Goal: Task Accomplishment & Management: Manage account settings

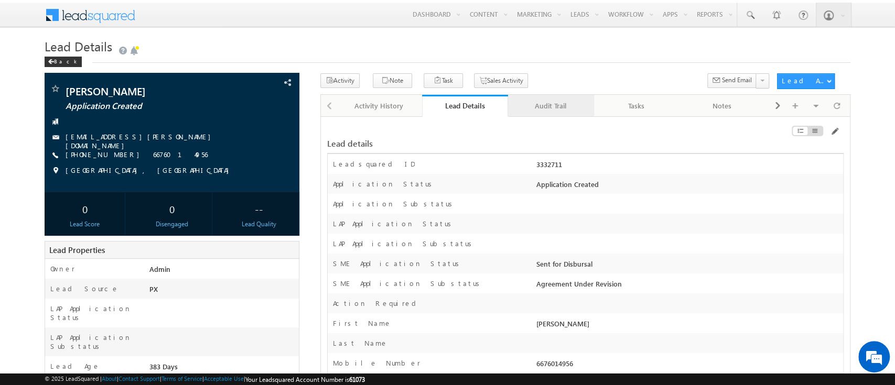
click at [541, 107] on div "Audit Trail" at bounding box center [550, 106] width 68 height 13
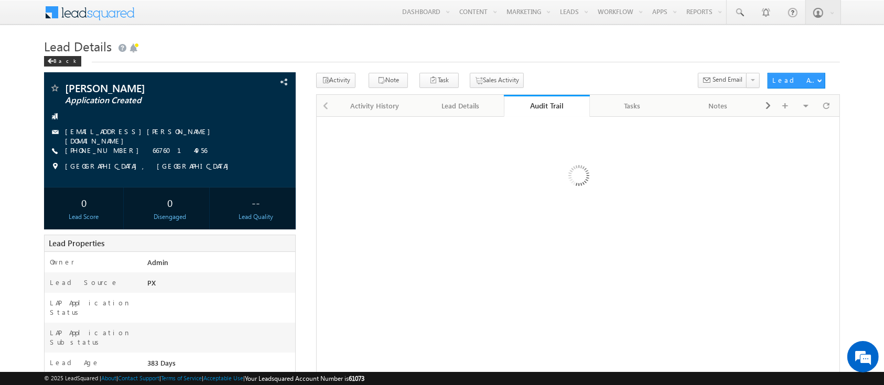
click at [541, 107] on div "Audit Trail" at bounding box center [546, 106] width 70 height 10
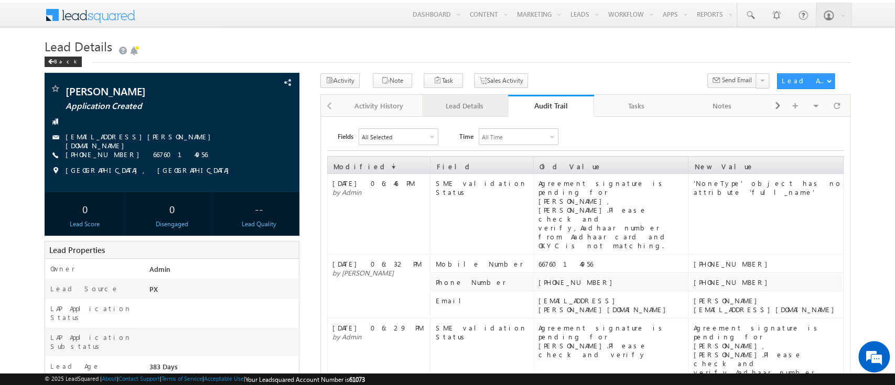
click at [465, 106] on div "Lead Details" at bounding box center [464, 106] width 68 height 13
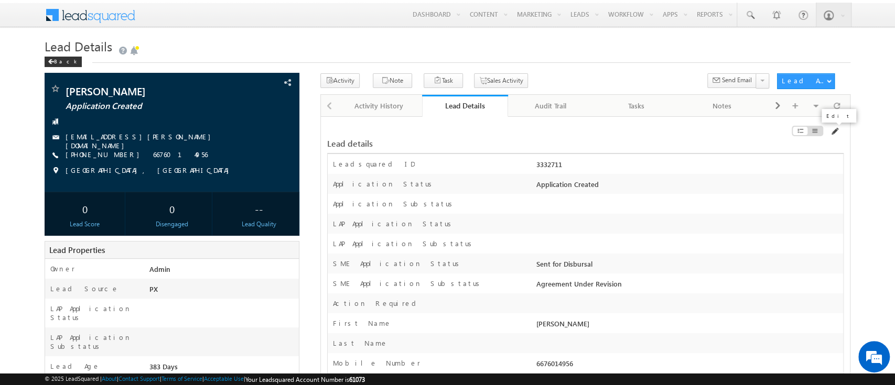
click at [831, 129] on span at bounding box center [834, 131] width 8 height 8
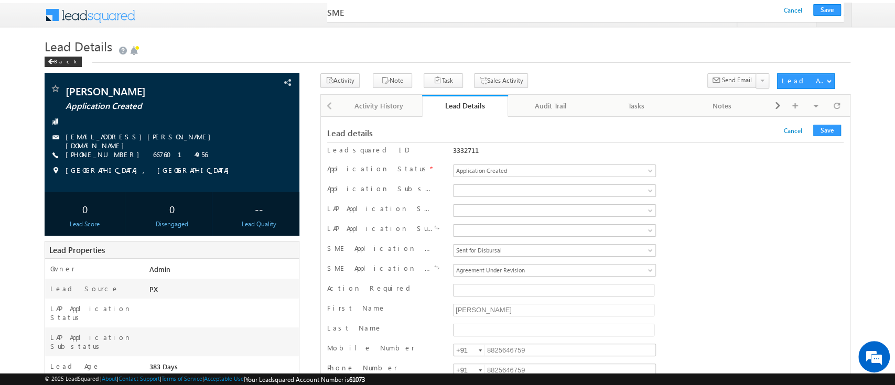
scroll to position [14476, 0]
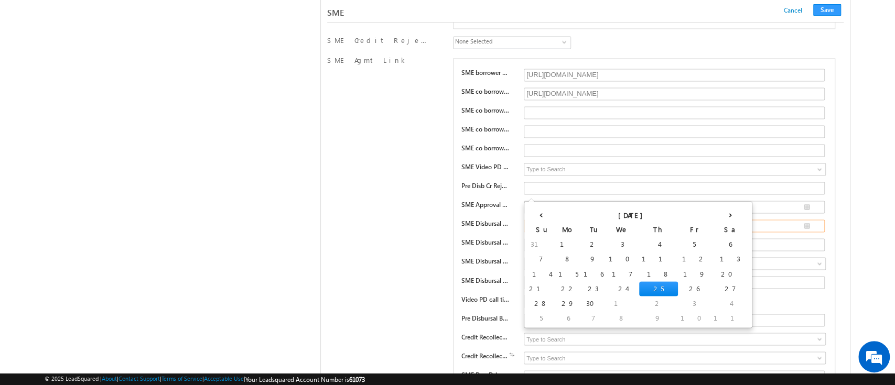
click at [804, 220] on input "__/__/____" at bounding box center [674, 226] width 301 height 13
click at [639, 286] on td "25" at bounding box center [658, 288] width 39 height 15
type input "[DATE]"
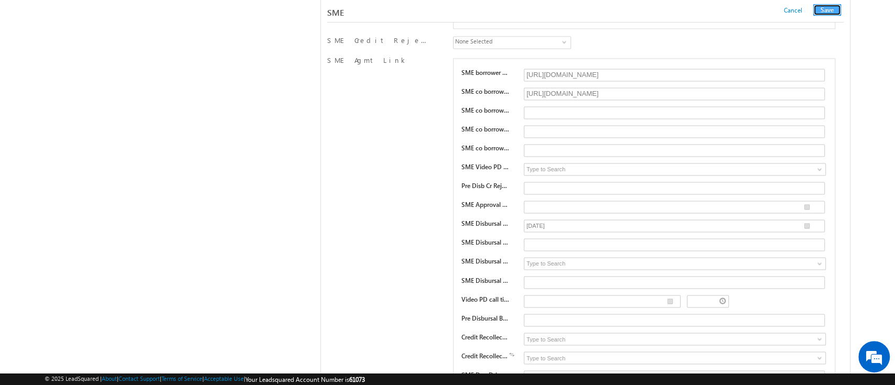
click at [830, 7] on button "Save" at bounding box center [827, 10] width 28 height 12
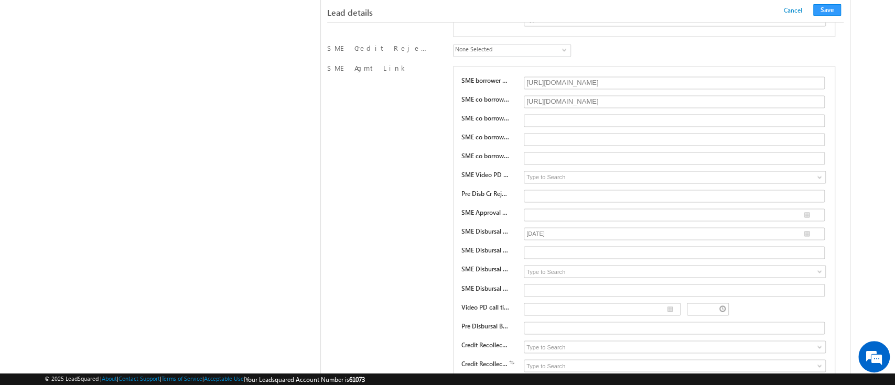
scroll to position [1022, 0]
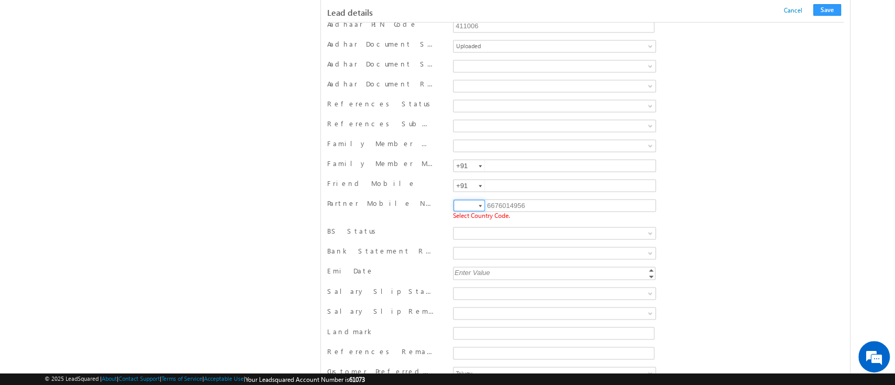
click at [473, 201] on input at bounding box center [468, 206] width 31 height 12
click at [480, 205] on div at bounding box center [479, 206] width 3 height 2
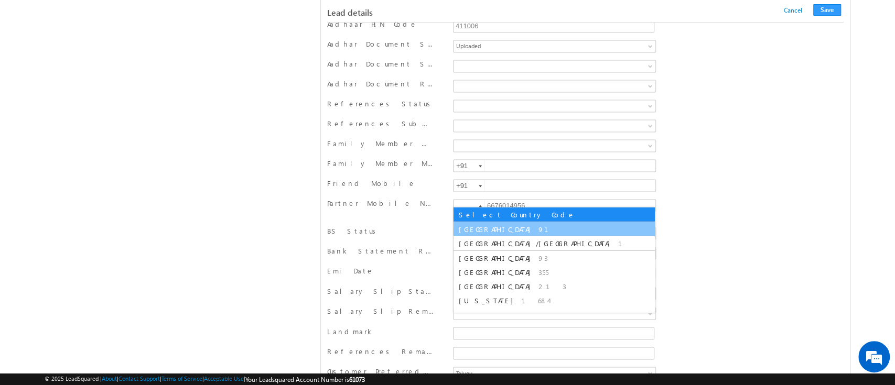
click at [486, 233] on li "India 91" at bounding box center [553, 229] width 201 height 14
type input "+91"
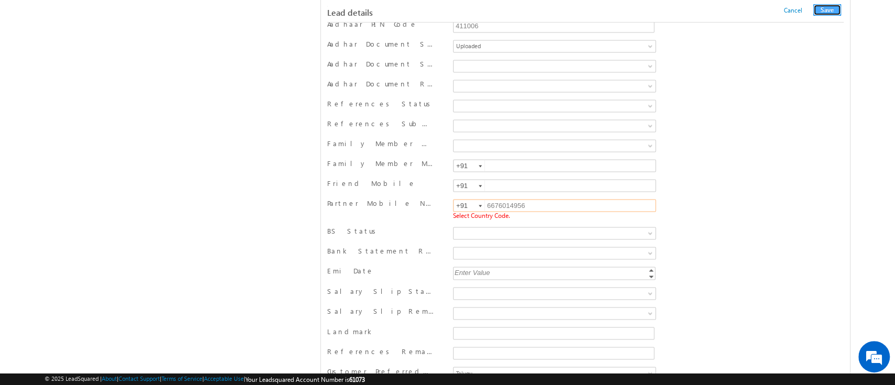
click at [823, 7] on button "Save" at bounding box center [827, 10] width 28 height 12
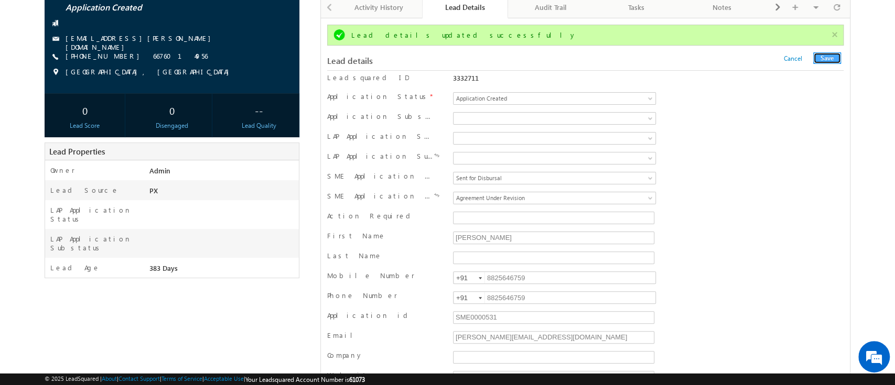
scroll to position [0, 0]
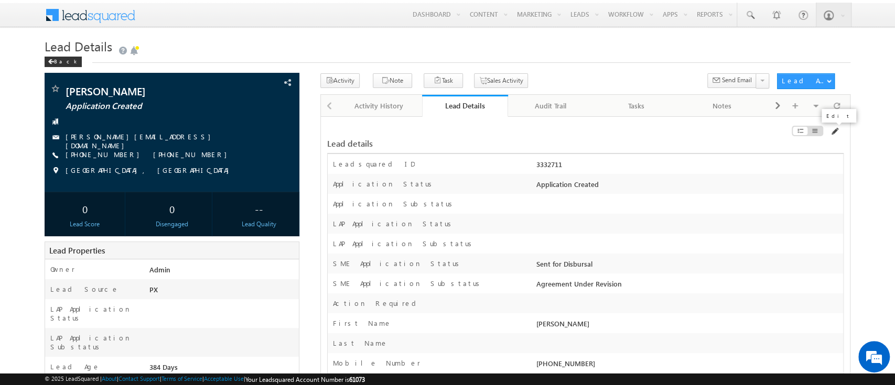
click at [832, 132] on span at bounding box center [834, 131] width 8 height 8
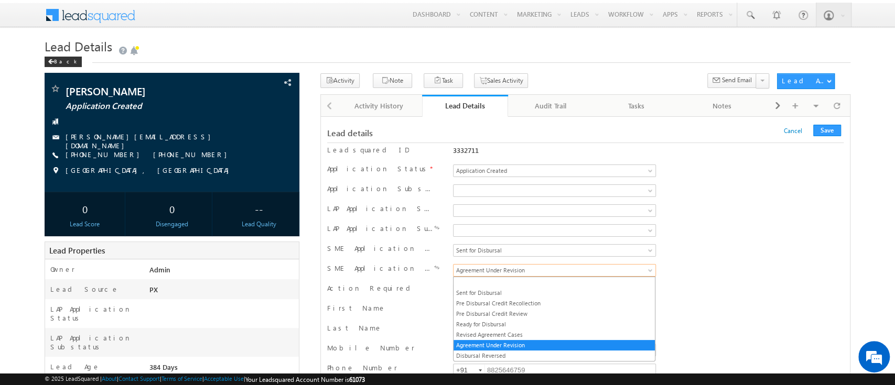
click at [570, 269] on span "Agreement Under Revision" at bounding box center [535, 270] width 164 height 9
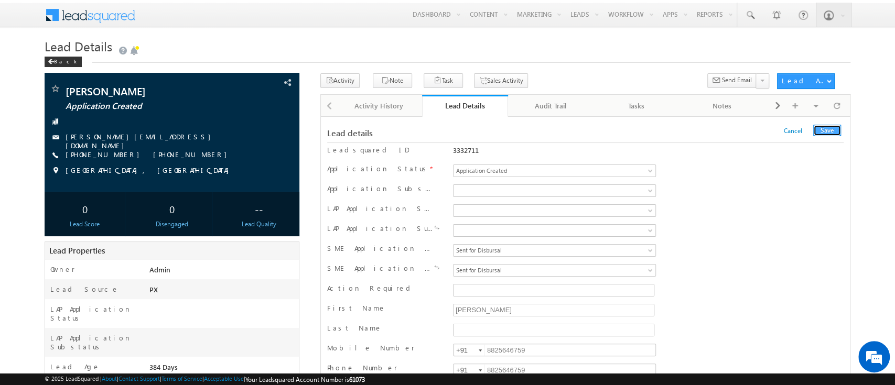
click at [824, 129] on button "Save" at bounding box center [827, 131] width 28 height 12
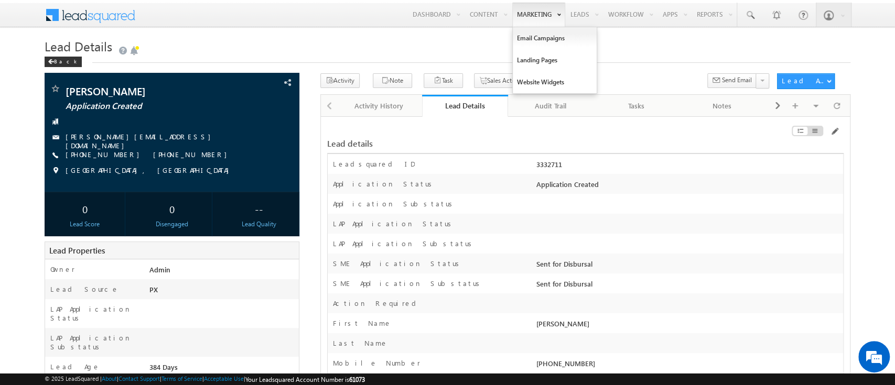
scroll to position [16268, 0]
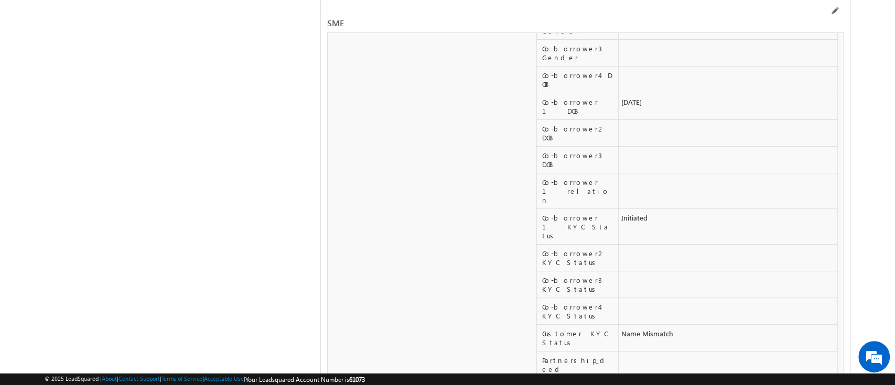
copy tbody "[DATE]"
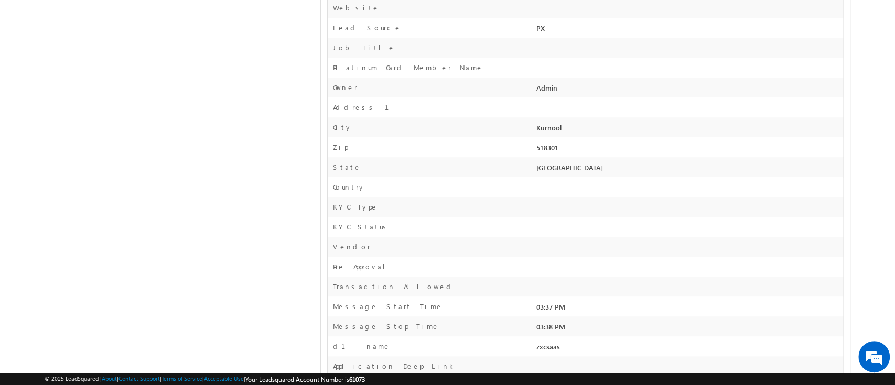
scroll to position [0, 0]
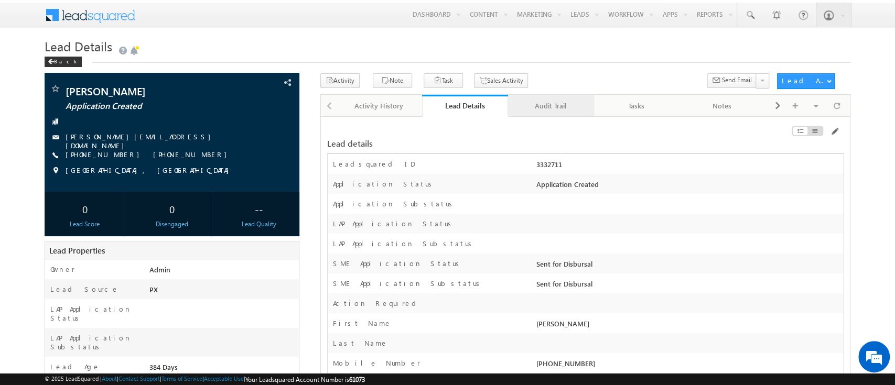
click at [540, 103] on div "Audit Trail" at bounding box center [550, 106] width 68 height 13
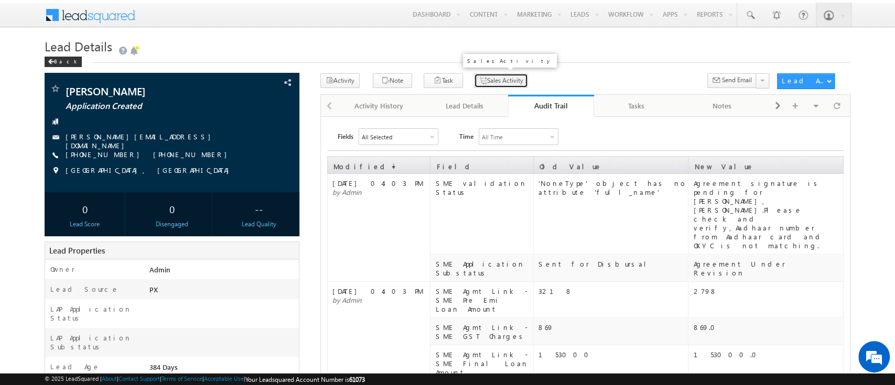
click at [478, 78] on icon "button" at bounding box center [482, 81] width 8 height 10
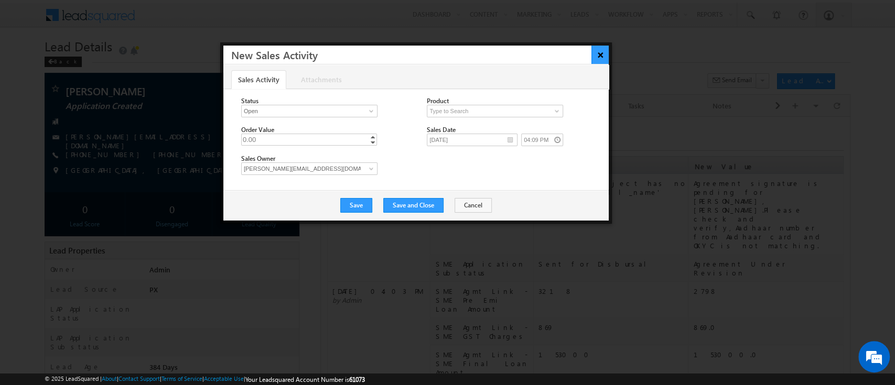
click at [597, 57] on button "×" at bounding box center [599, 55] width 17 height 18
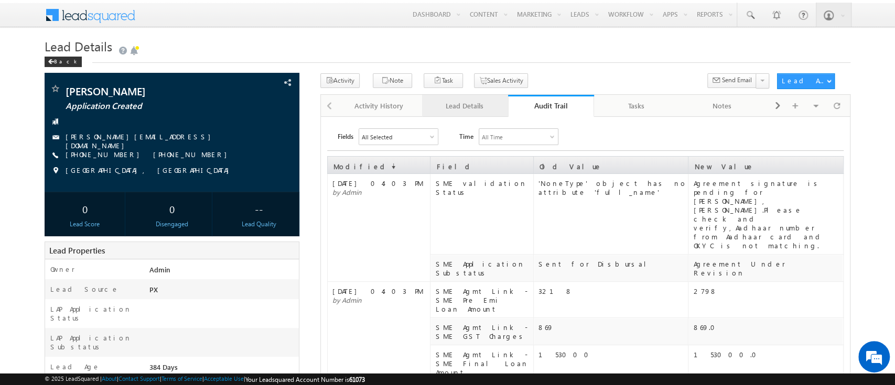
click at [474, 106] on div "Lead Details" at bounding box center [464, 106] width 68 height 13
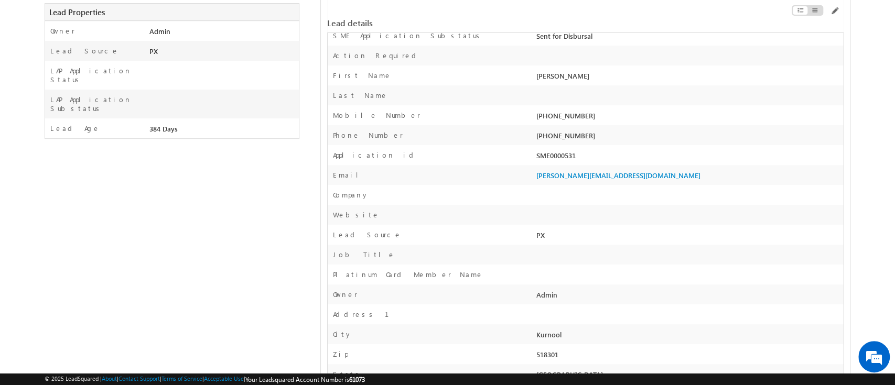
scroll to position [250, 0]
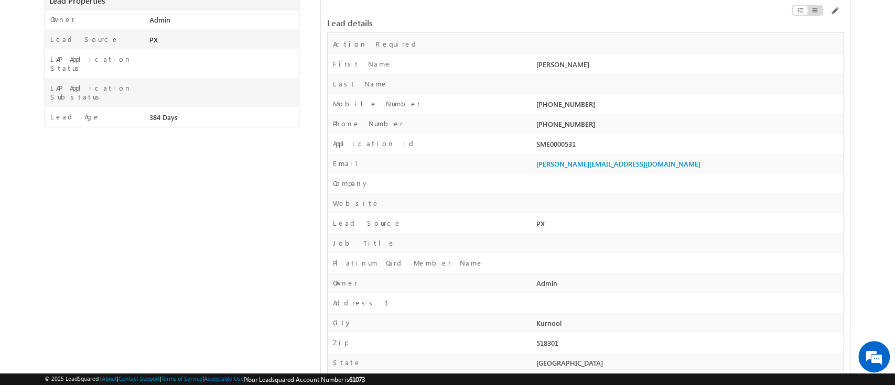
click at [550, 146] on div "SME0000531" at bounding box center [687, 146] width 309 height 15
copy div "SME0000531"
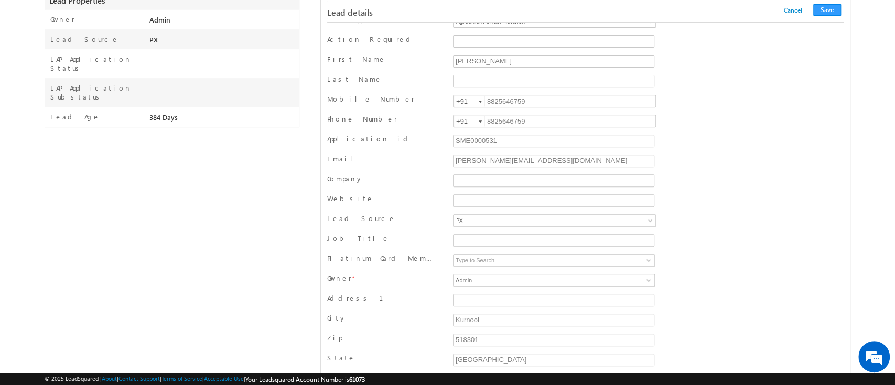
scroll to position [196, 0]
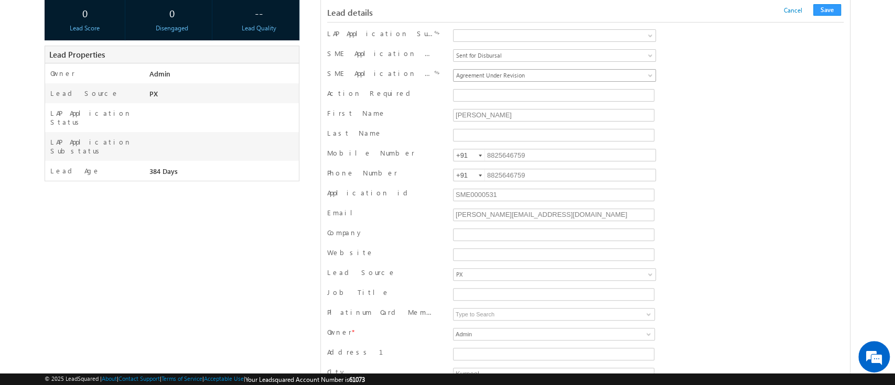
click at [504, 73] on span "Agreement Under Revision" at bounding box center [535, 75] width 164 height 9
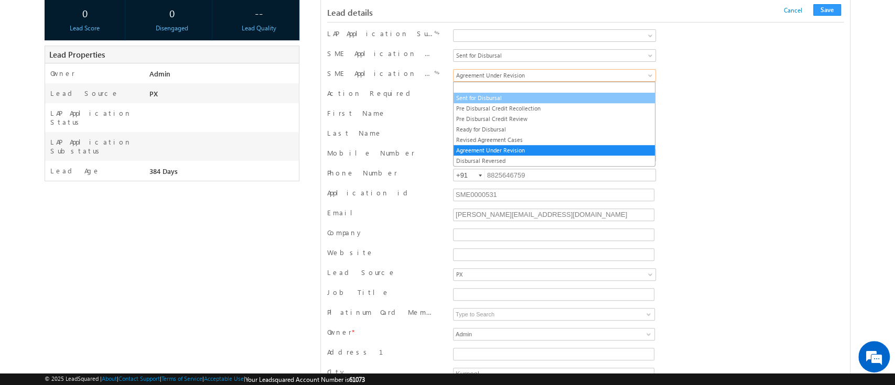
click at [511, 98] on link "Sent for Disbursal" at bounding box center [553, 97] width 201 height 9
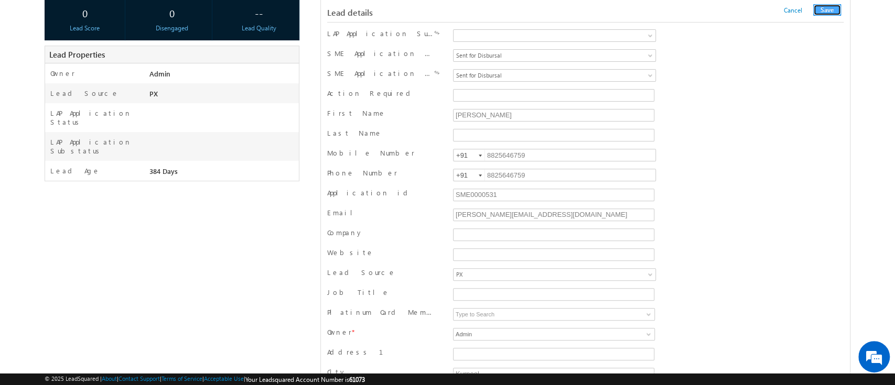
click at [827, 8] on button "Save" at bounding box center [827, 10] width 28 height 12
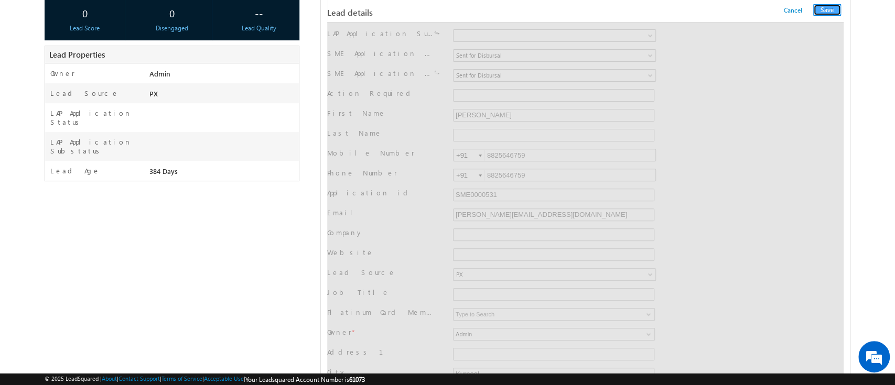
scroll to position [0, 0]
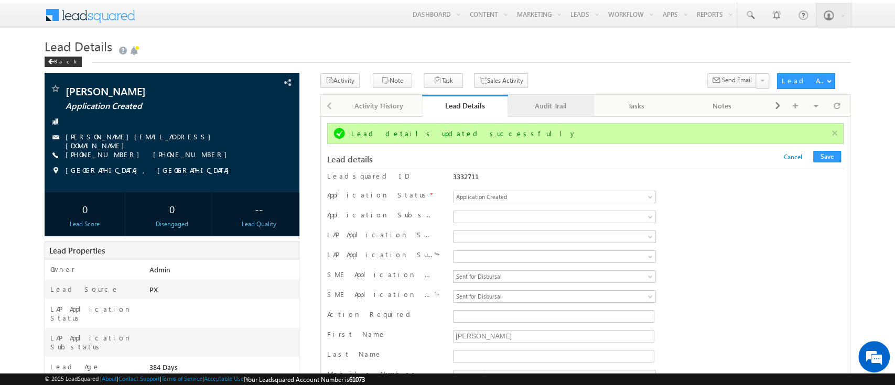
click at [545, 110] on div "Audit Trail" at bounding box center [550, 106] width 68 height 13
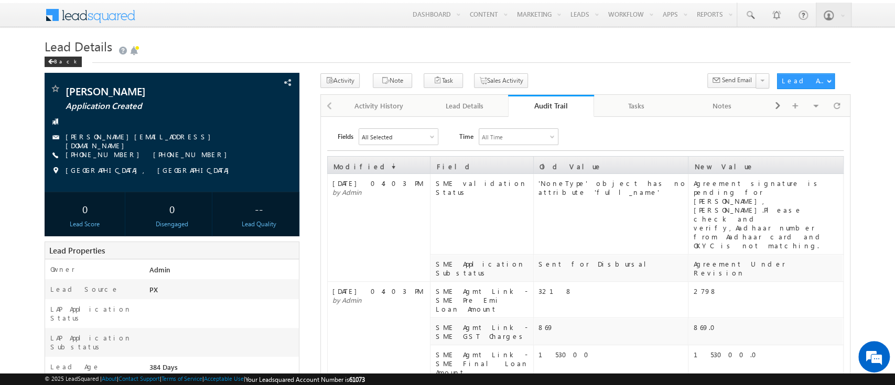
click at [545, 110] on div "Audit Trail" at bounding box center [551, 106] width 70 height 10
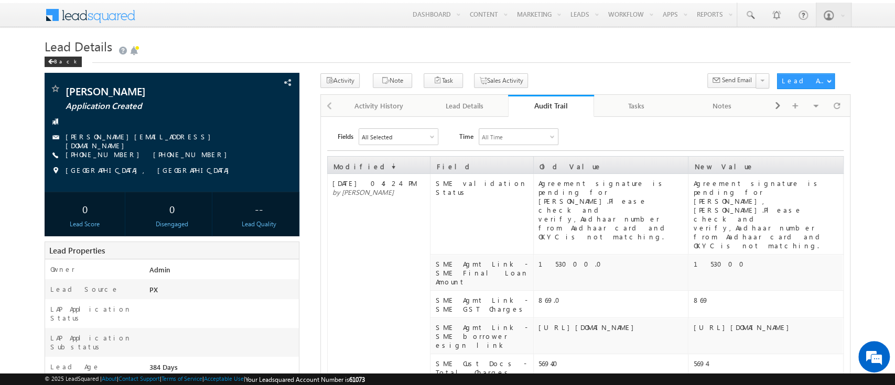
click at [532, 111] on div "Audit Trail" at bounding box center [551, 106] width 70 height 10
click at [564, 323] on div "https://uat.signdesk.in/app/#/online/view/68d51cb8df26937f4a5d074b/68d51cb9df26…" at bounding box center [612, 327] width 149 height 9
click at [477, 106] on div "Lead Details" at bounding box center [464, 106] width 68 height 13
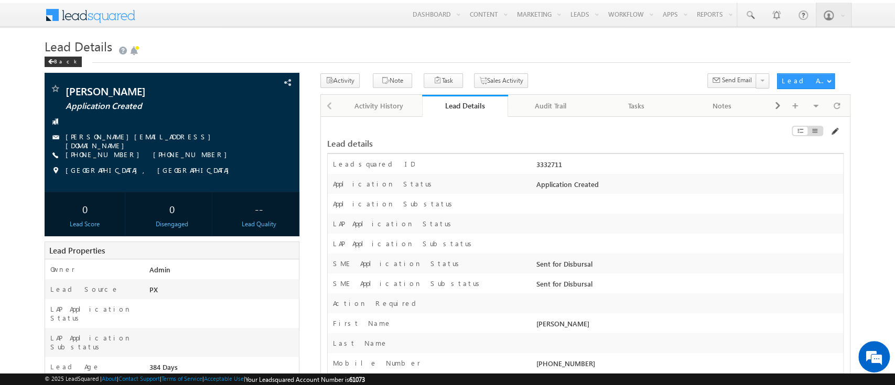
click at [837, 132] on span at bounding box center [834, 131] width 8 height 8
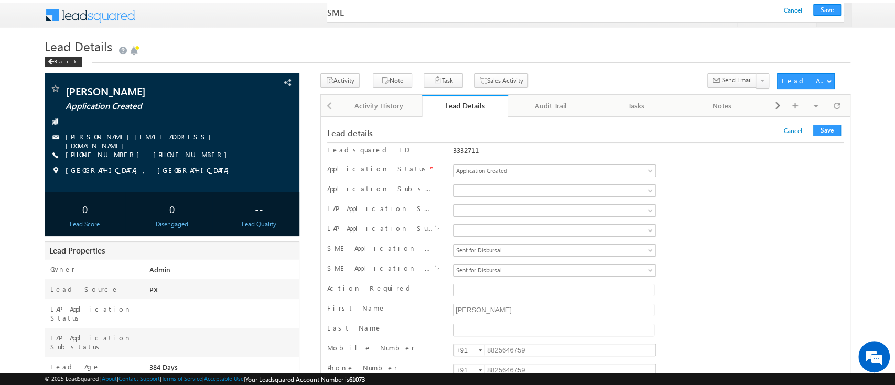
scroll to position [15934, 0]
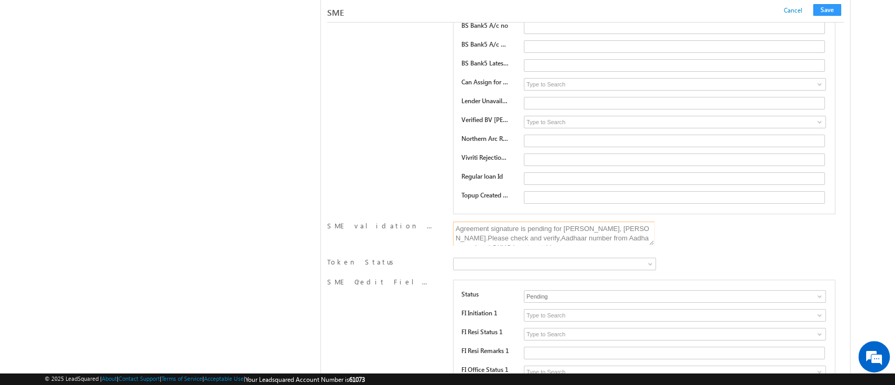
click at [563, 222] on textarea "Agreement signature is pending for SATYANARAYANA MOHANTY, Himanshu Gupta.Please…" at bounding box center [553, 234] width 201 height 24
click at [835, 9] on button "Save" at bounding box center [827, 10] width 28 height 12
click at [832, 8] on button "Save" at bounding box center [827, 10] width 28 height 12
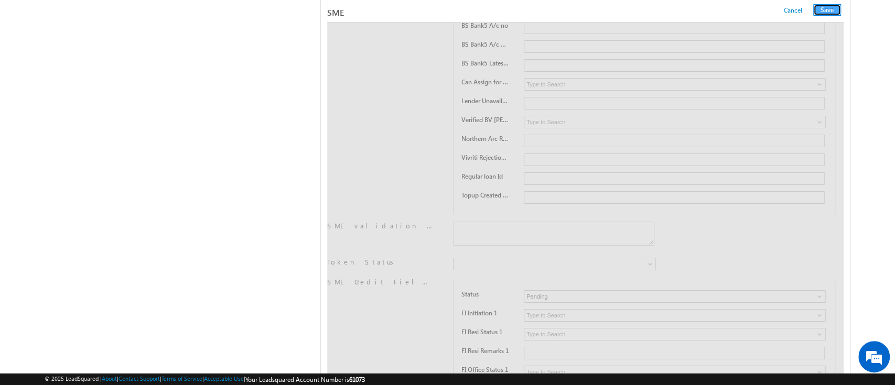
click at [823, 7] on button "Save" at bounding box center [827, 10] width 28 height 12
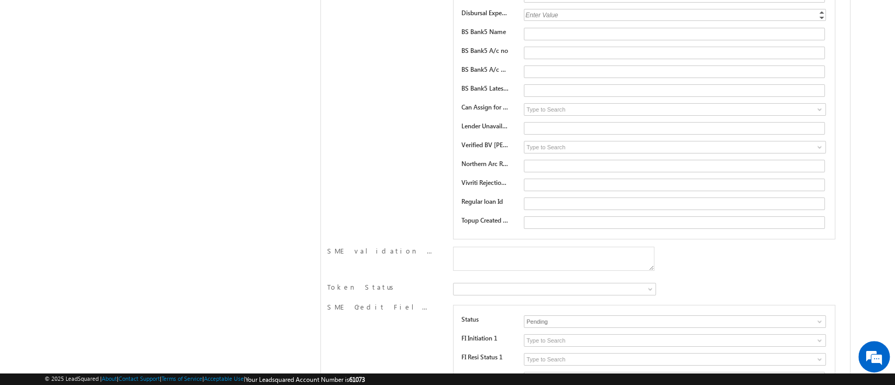
scroll to position [0, 0]
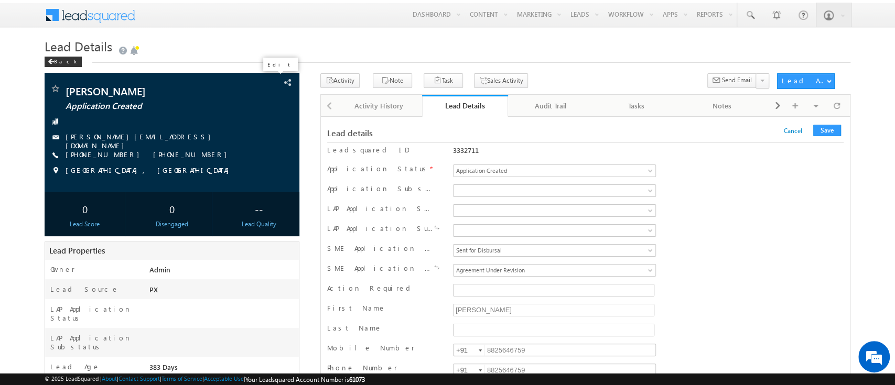
drag, startPoint x: 274, startPoint y: 84, endPoint x: 369, endPoint y: 199, distance: 149.3
click at [0, 0] on span at bounding box center [0, 0] width 0 height 0
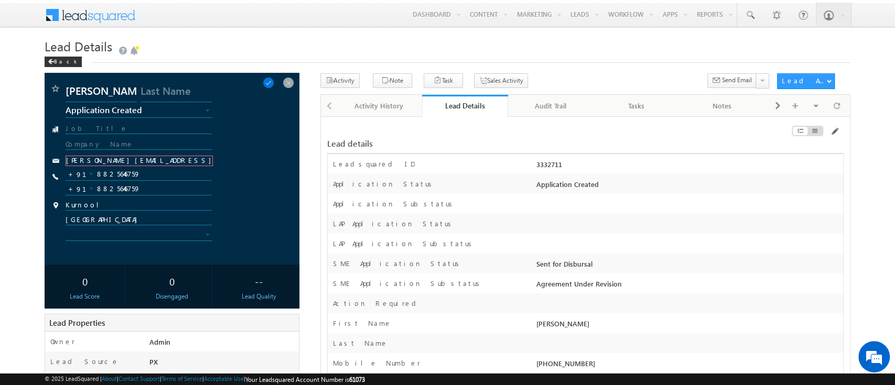
click at [176, 156] on input "karthikeyan.a@werize.com" at bounding box center [139, 161] width 147 height 10
paste input "dasari.thejaswini@werize.com"
type input "dasari.thejaswini@werize.com"
click at [114, 178] on input "8825646759" at bounding box center [139, 174] width 146 height 13
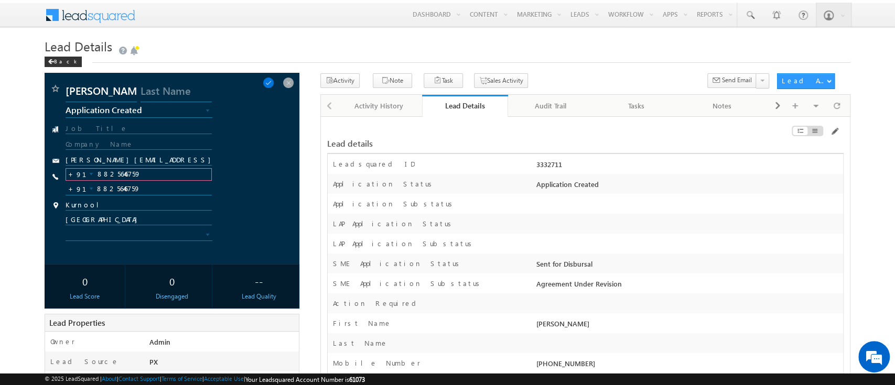
click at [114, 178] on input "8825646759" at bounding box center [139, 174] width 146 height 13
click at [115, 187] on input "8825646759" at bounding box center [139, 189] width 146 height 13
paste input "9676014956"
type input "9676014956"
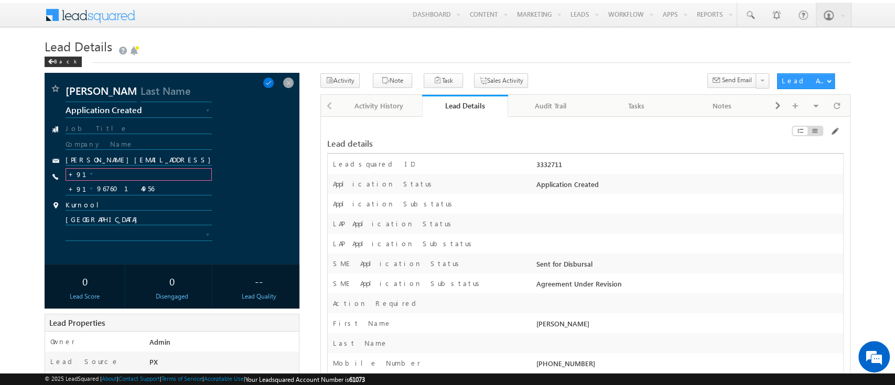
click at [118, 172] on input "text" at bounding box center [139, 174] width 146 height 13
paste input "9676014956"
type input "9676014956"
click at [274, 82] on span at bounding box center [269, 83] width 12 height 12
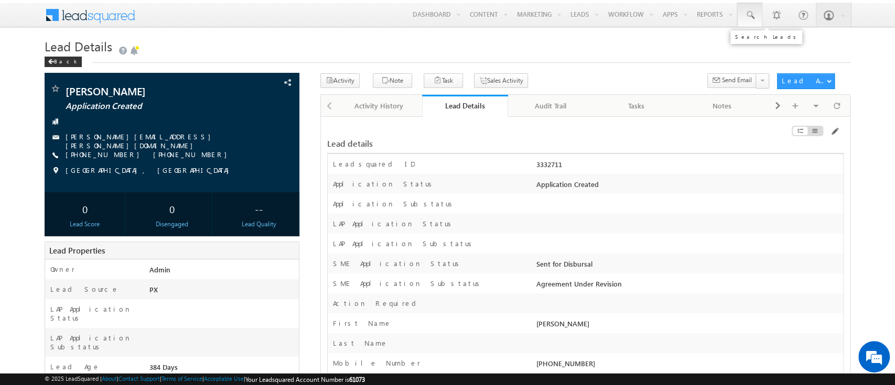
click at [750, 13] on span at bounding box center [749, 15] width 10 height 10
click at [770, 39] on input "text" at bounding box center [814, 41] width 142 height 13
paste input "SME0001058"
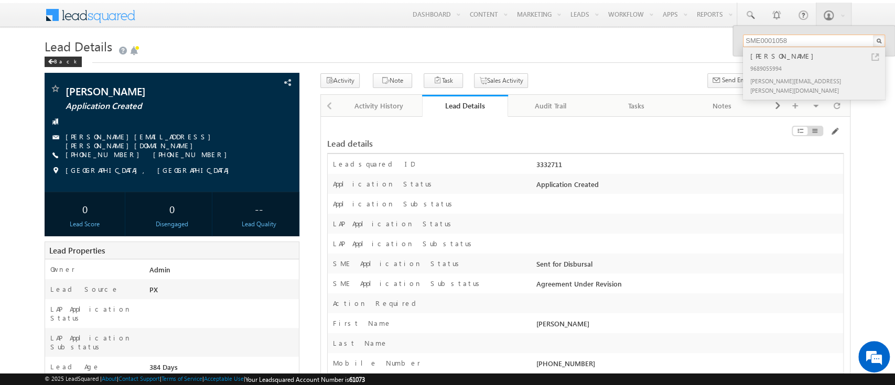
type input "SME0001058"
click at [807, 61] on div "DHARM SINGH" at bounding box center [818, 56] width 140 height 12
click at [789, 60] on div "DHARM SINGH" at bounding box center [818, 56] width 140 height 12
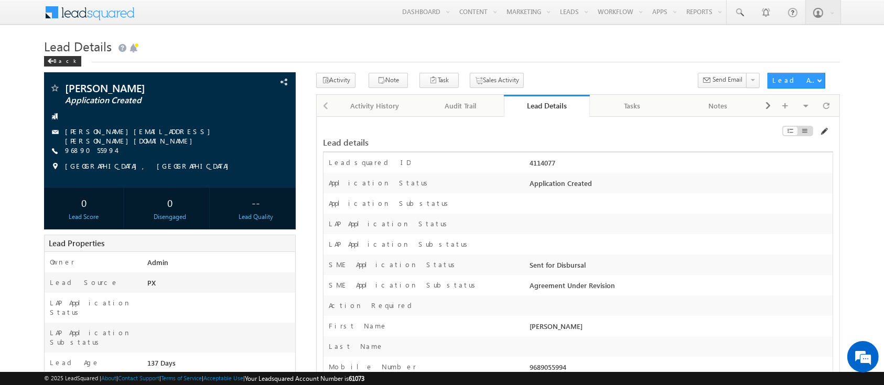
click at [825, 134] on span at bounding box center [823, 131] width 8 height 8
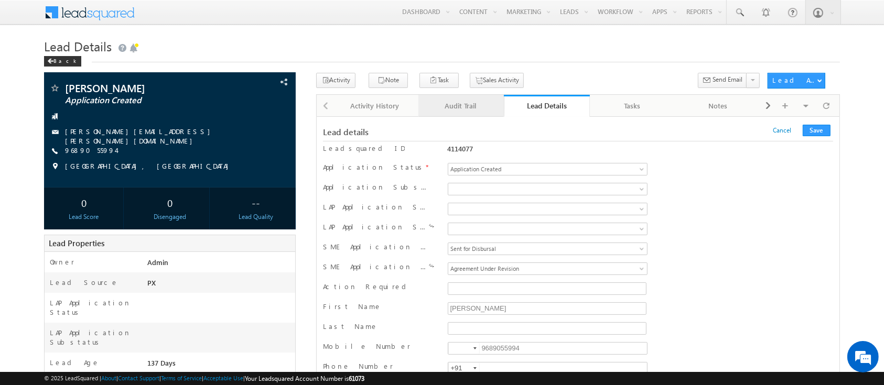
click at [466, 97] on link "Audit Trail" at bounding box center [461, 106] width 86 height 22
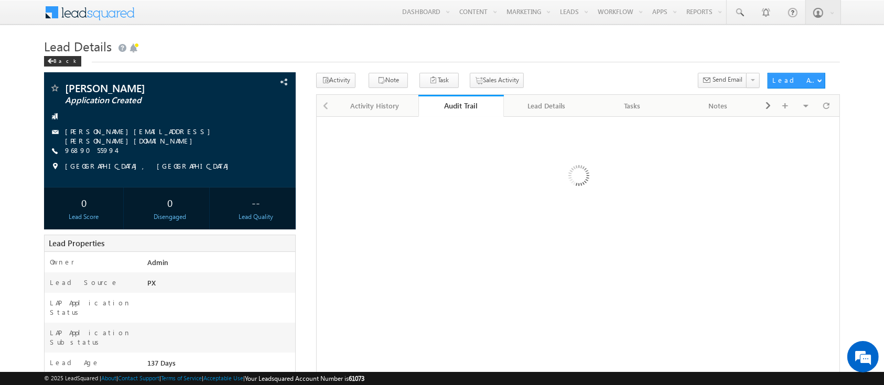
click at [465, 99] on link "Audit Trail" at bounding box center [461, 106] width 86 height 22
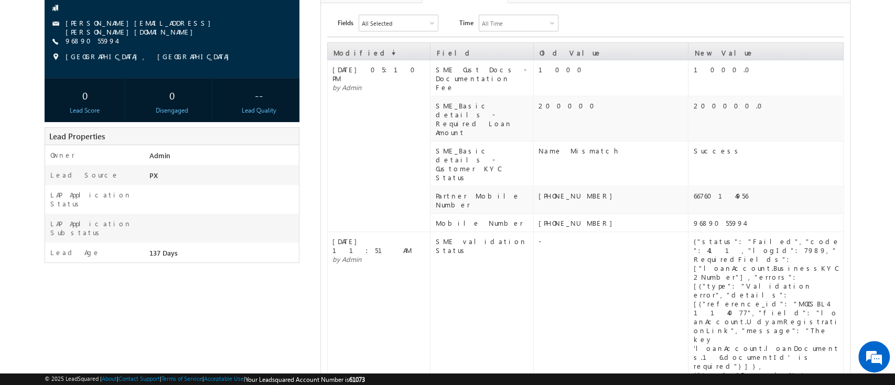
scroll to position [61, 0]
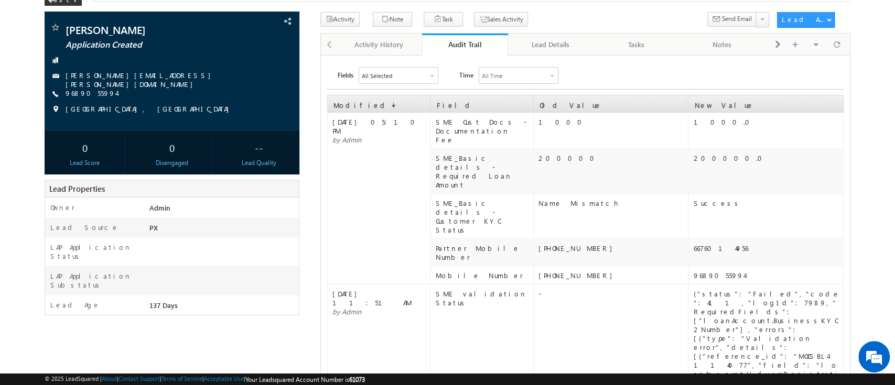
click at [480, 46] on div "Audit Trail" at bounding box center [465, 44] width 70 height 10
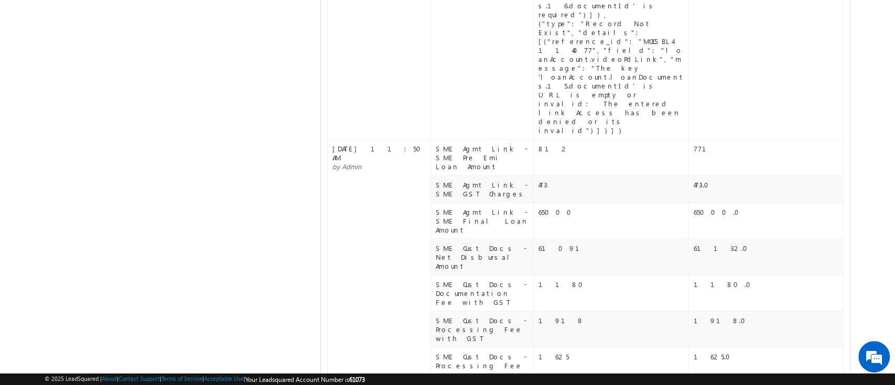
scroll to position [751, 0]
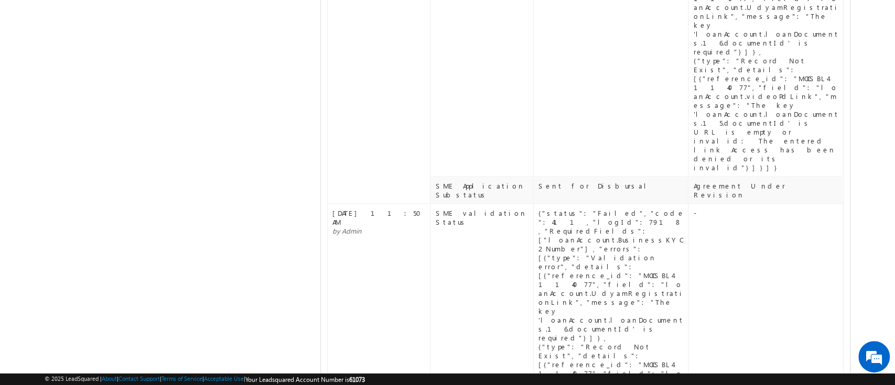
scroll to position [0, 0]
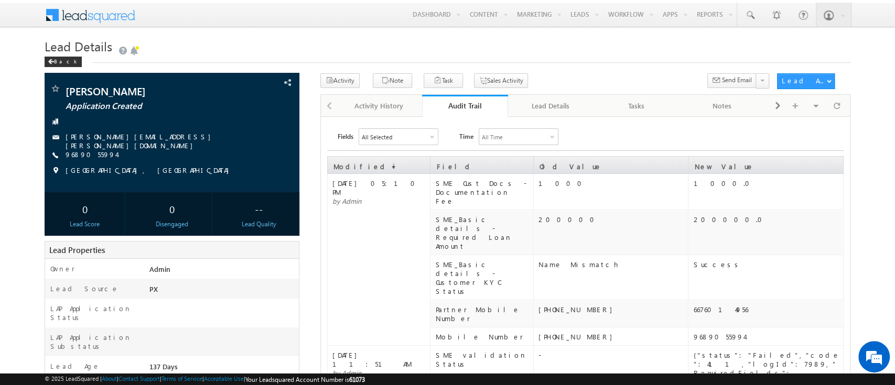
click at [415, 138] on div "All Selected" at bounding box center [398, 137] width 79 height 16
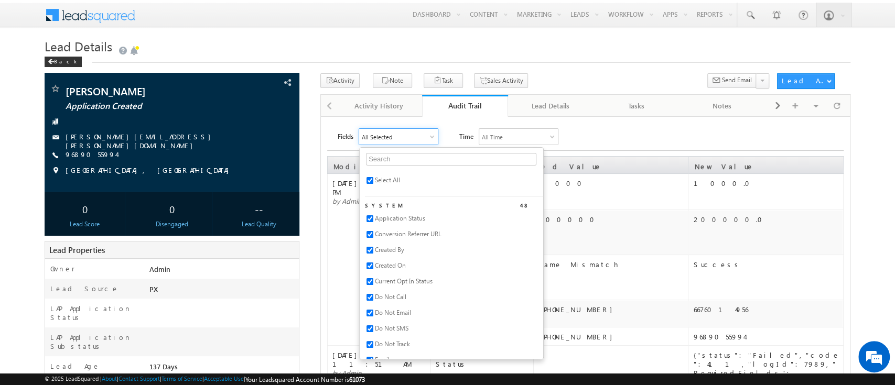
click at [386, 176] on span "Select All" at bounding box center [387, 180] width 25 height 8
checkbox input "false"
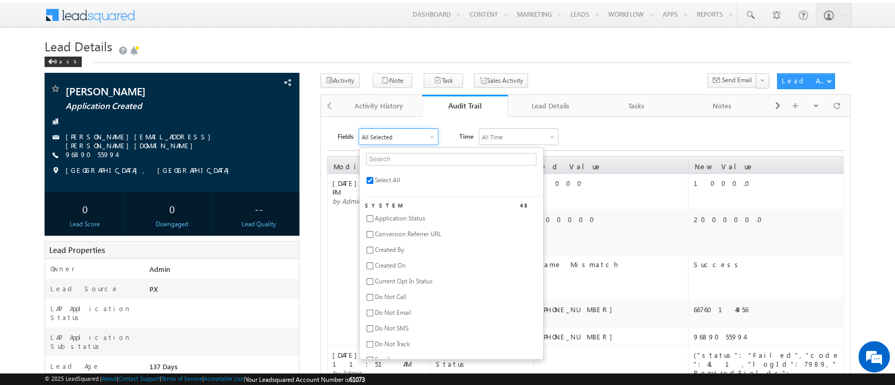
checkbox input "false"
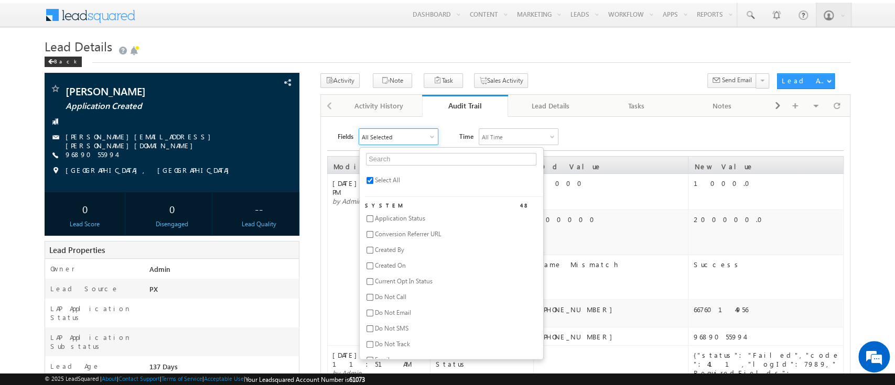
checkbox input "false"
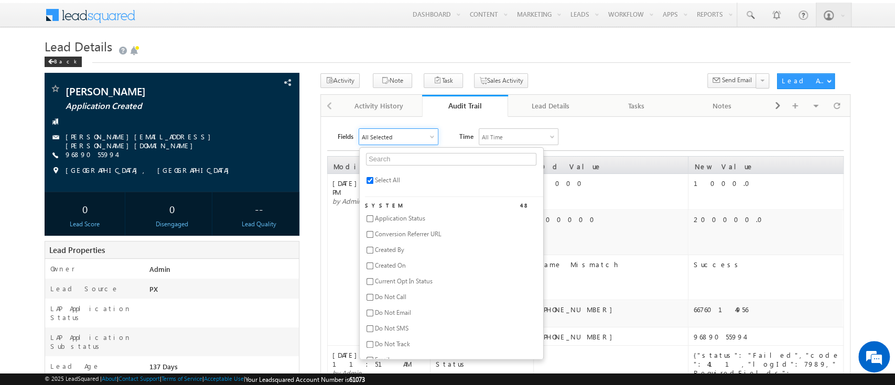
checkbox input "false"
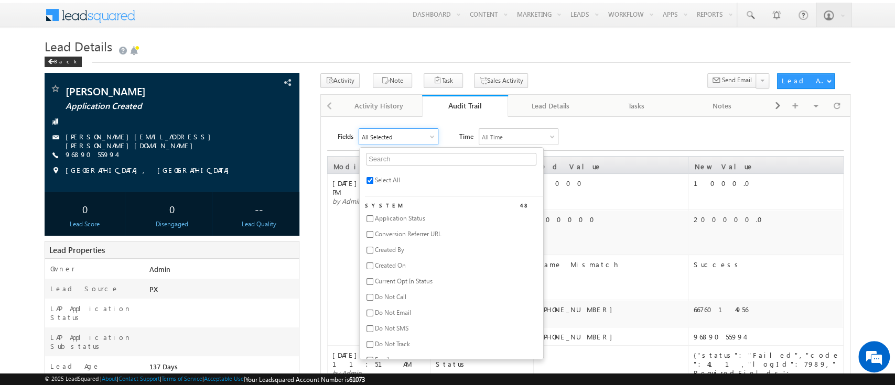
checkbox input "false"
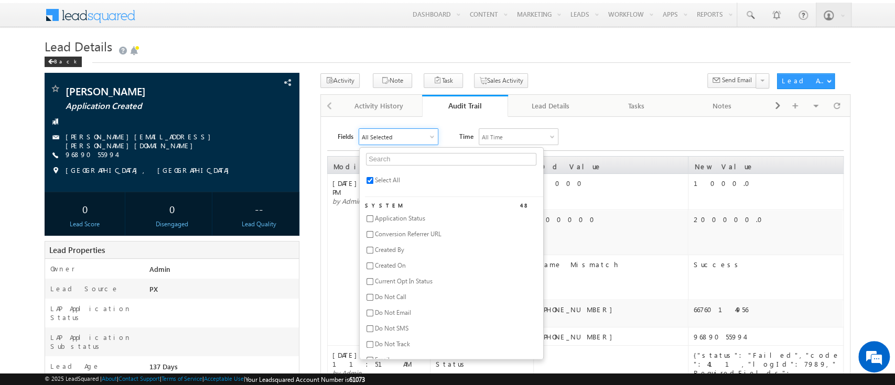
checkbox input "false"
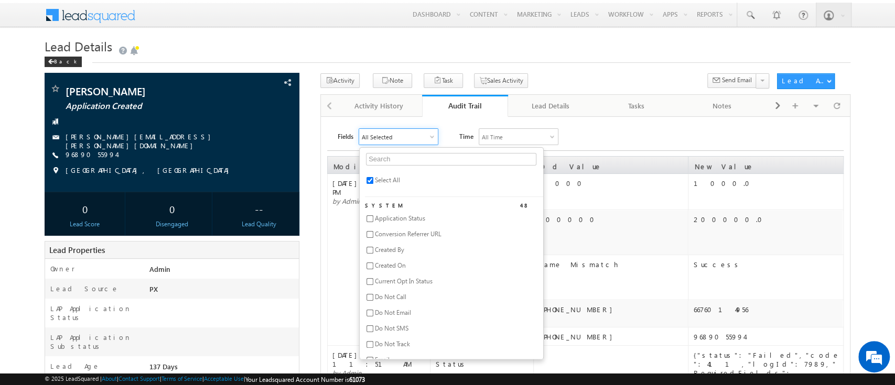
checkbox input "false"
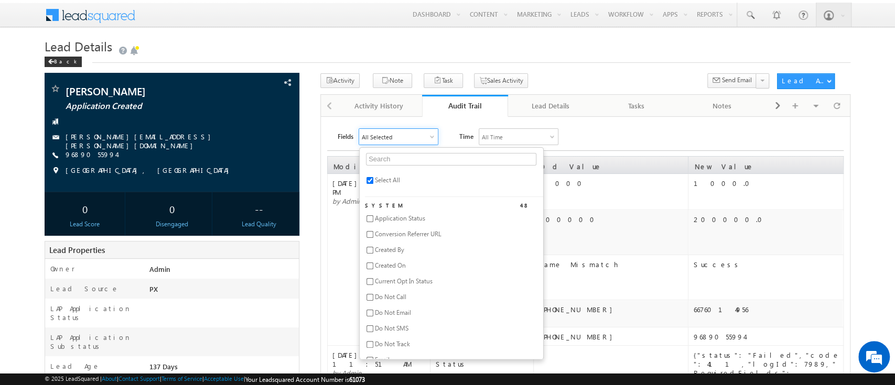
checkbox input "false"
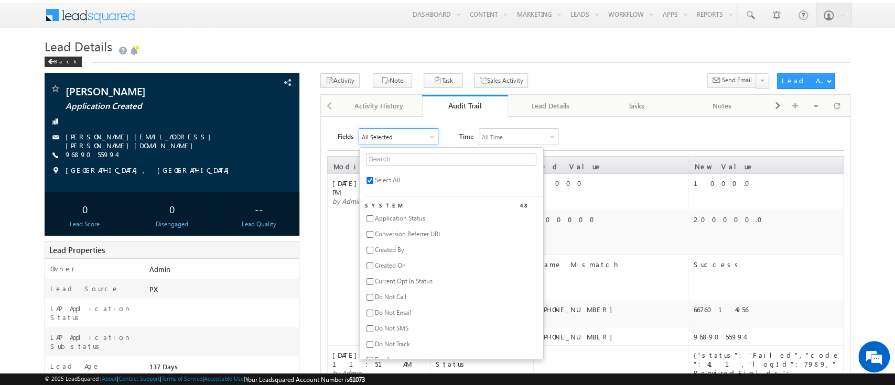
checkbox input "false"
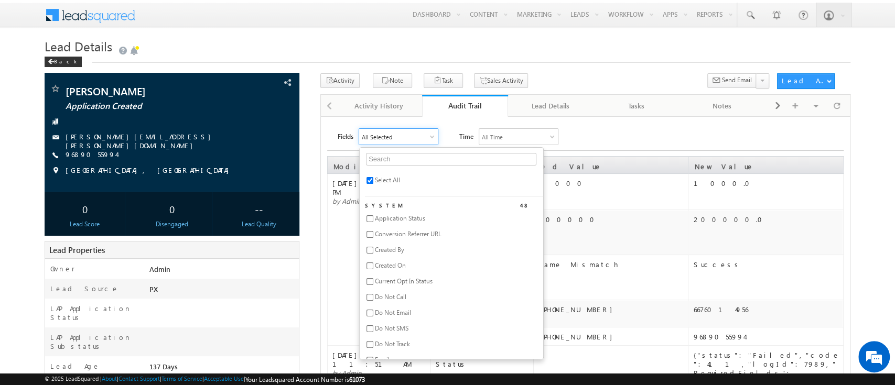
checkbox input "false"
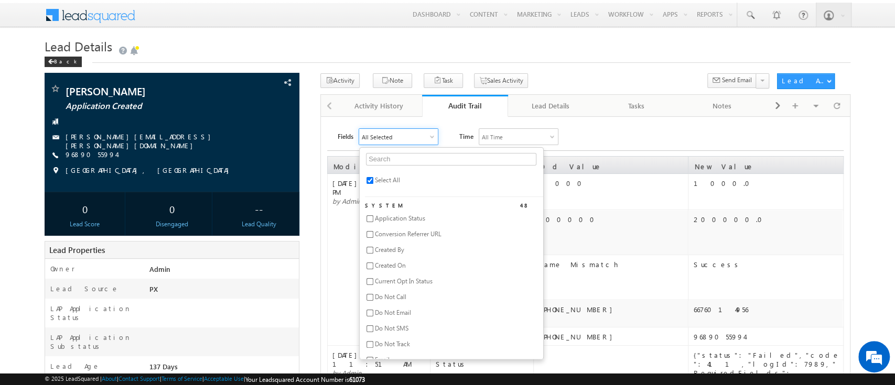
checkbox input "false"
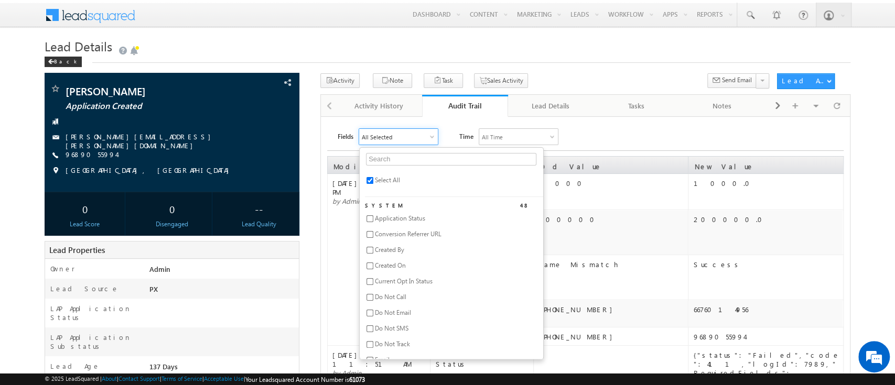
checkbox input "false"
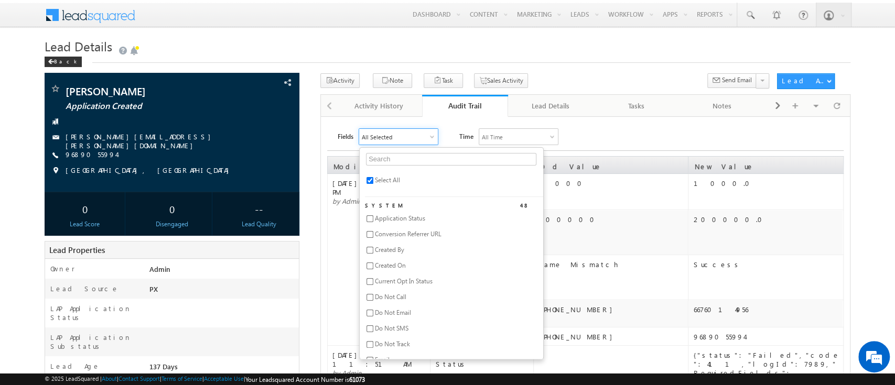
checkbox input "false"
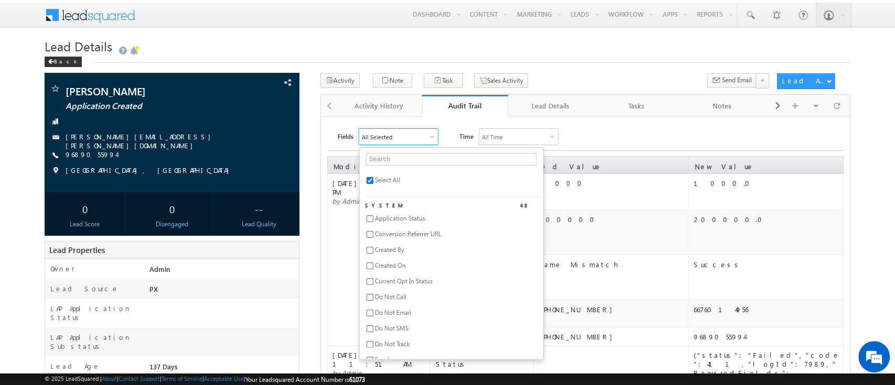
checkbox input "false"
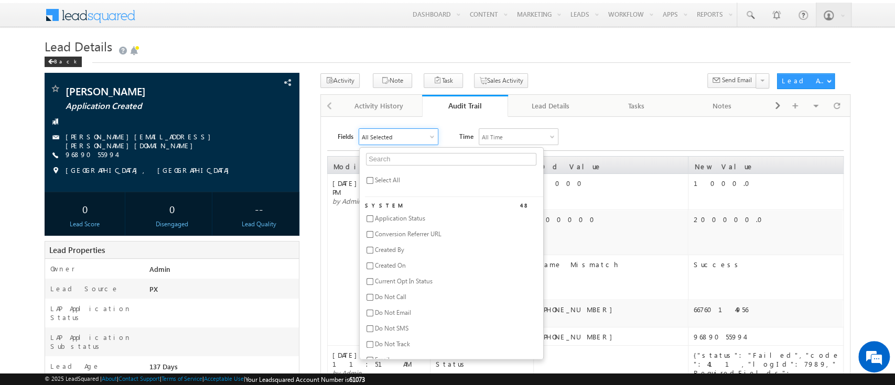
checkbox input "false"
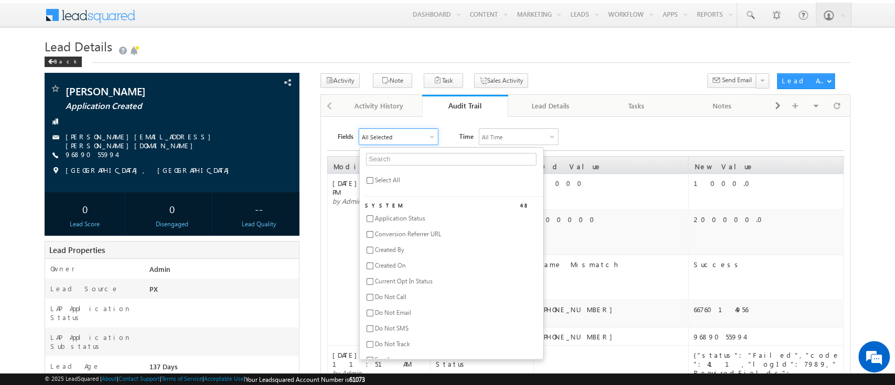
checkbox input "false"
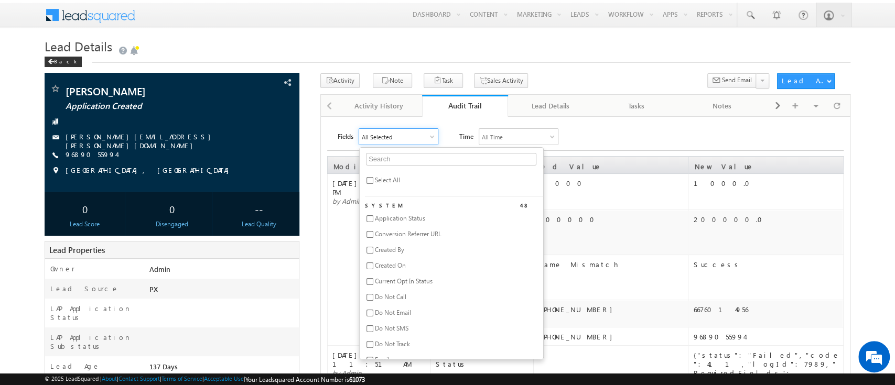
checkbox input "false"
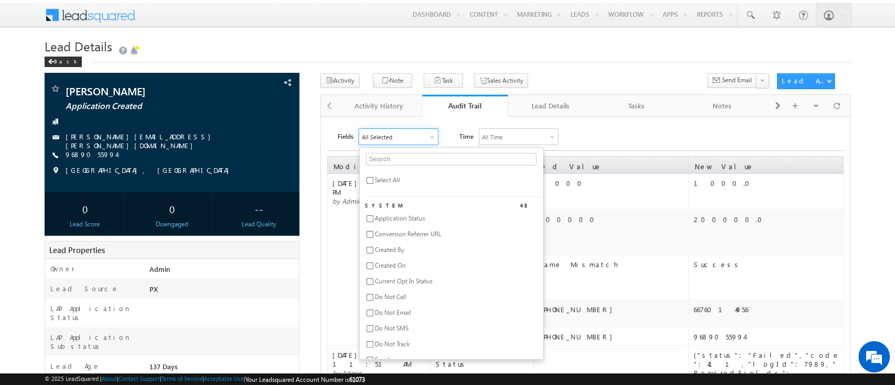
checkbox input "false"
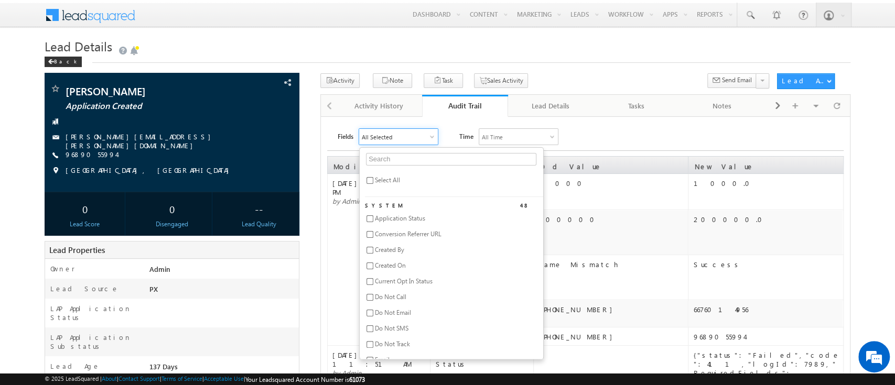
checkbox input "false"
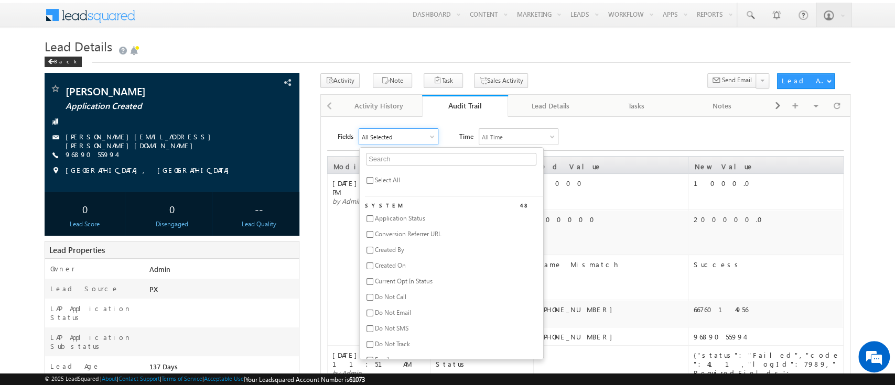
checkbox input "false"
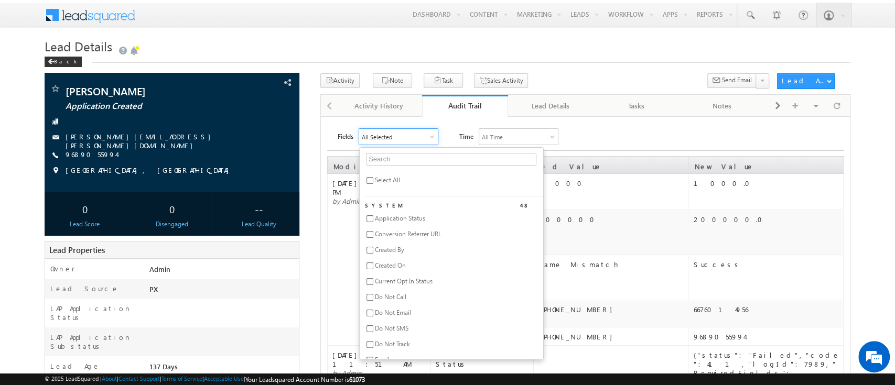
checkbox input "false"
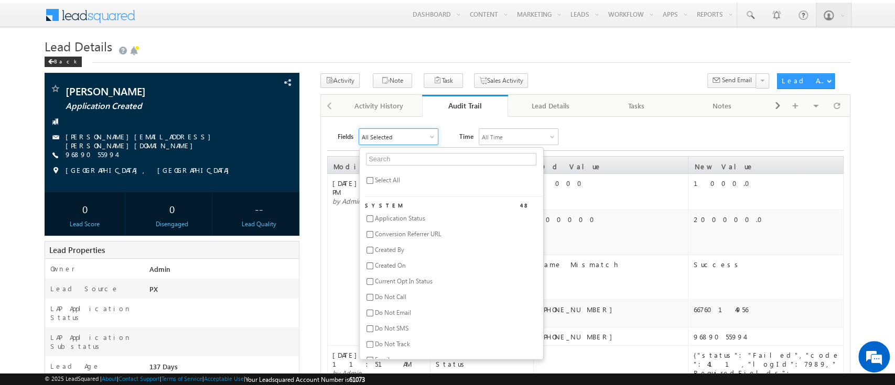
checkbox input "false"
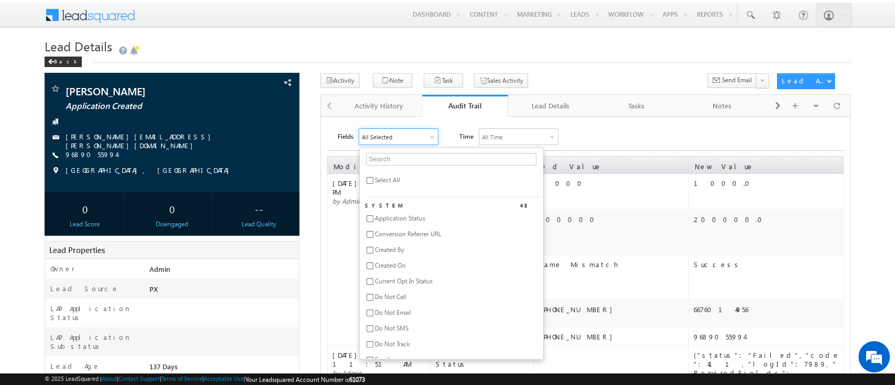
checkbox input "false"
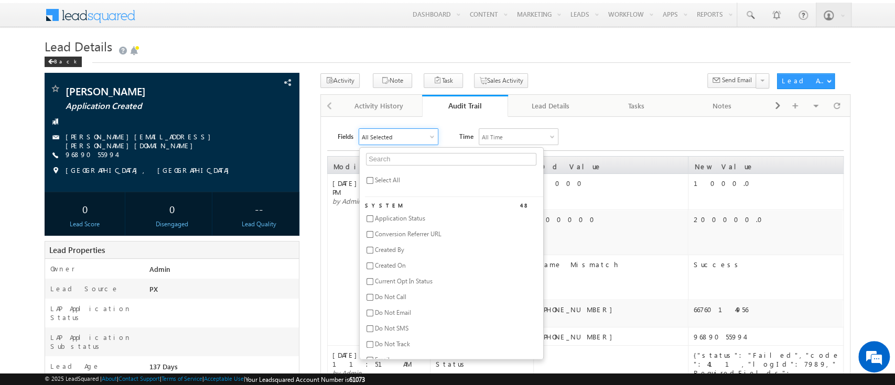
checkbox input "false"
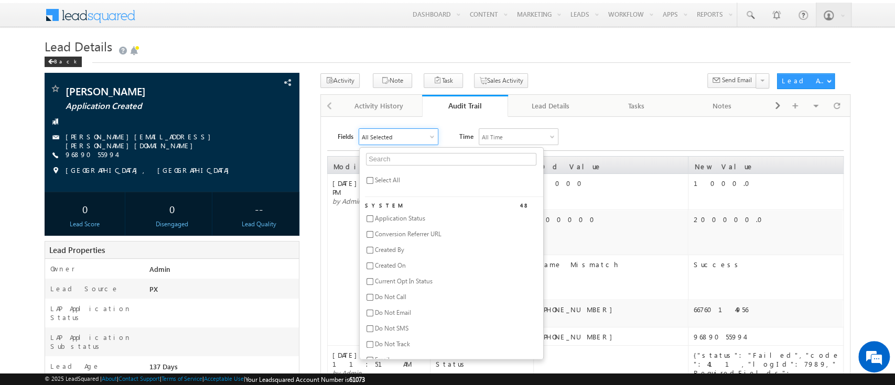
checkbox input "false"
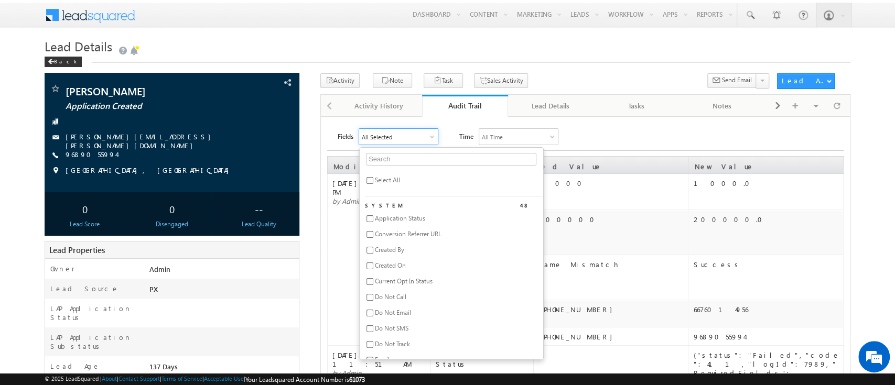
checkbox input "false"
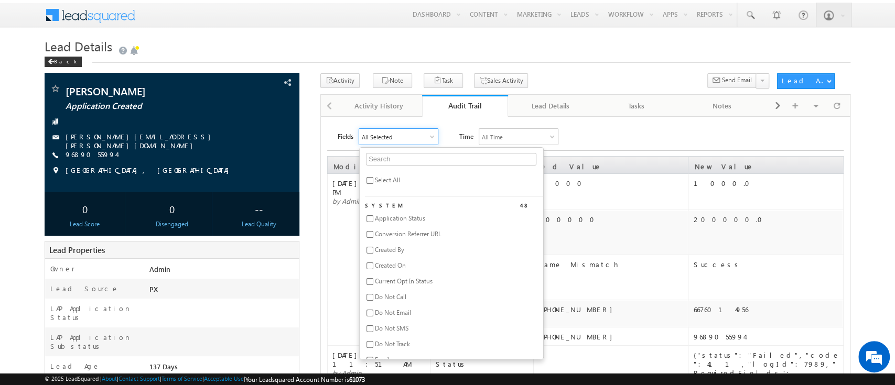
checkbox input "false"
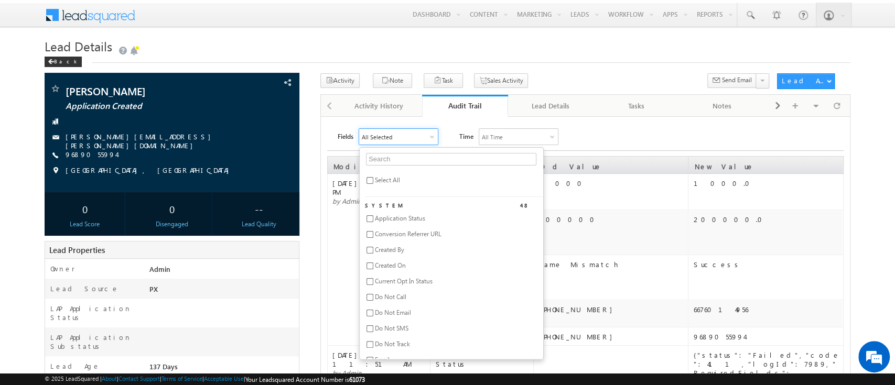
checkbox input "false"
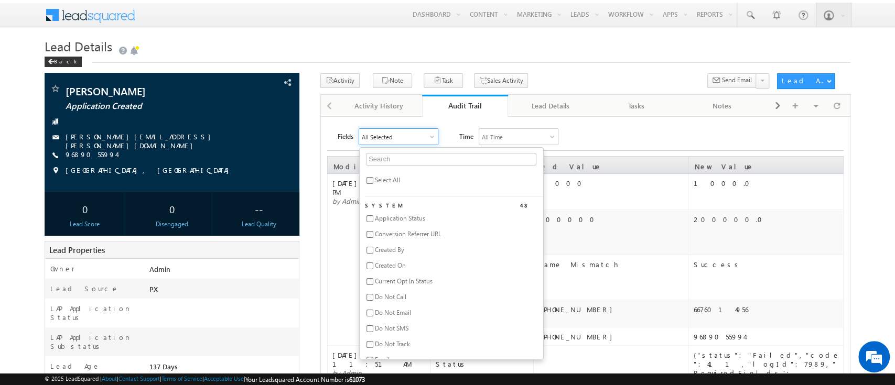
checkbox input "false"
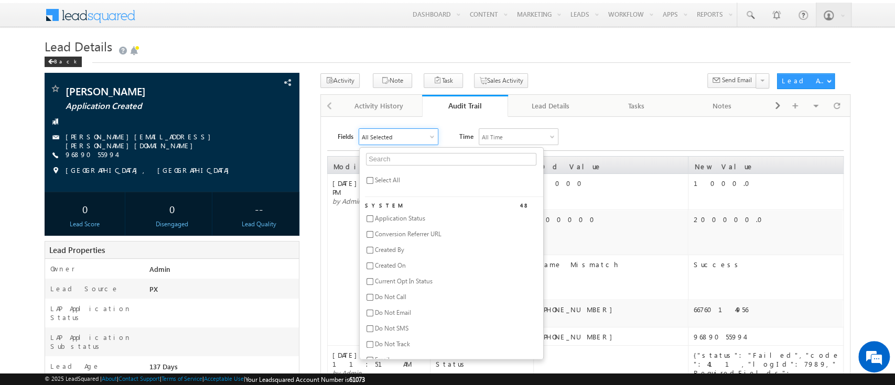
checkbox input "false"
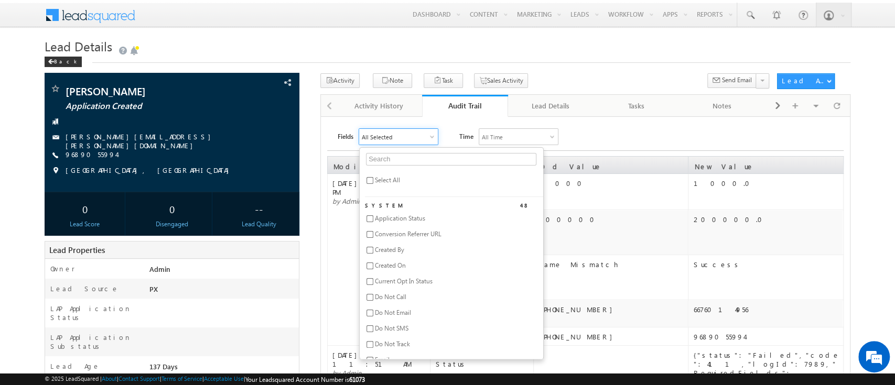
checkbox input "false"
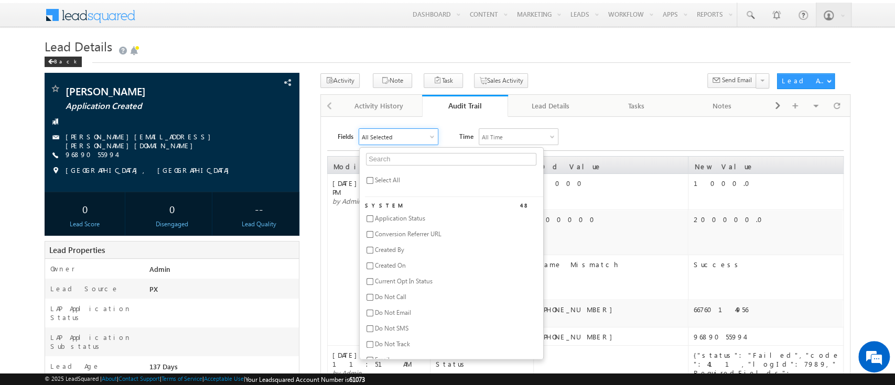
checkbox input "false"
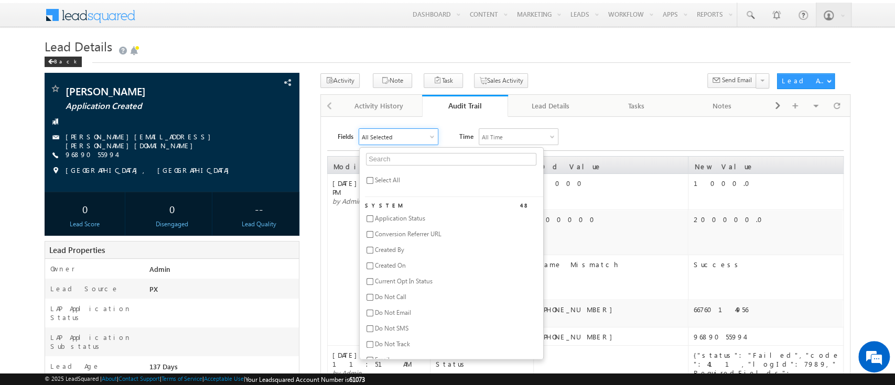
checkbox input "false"
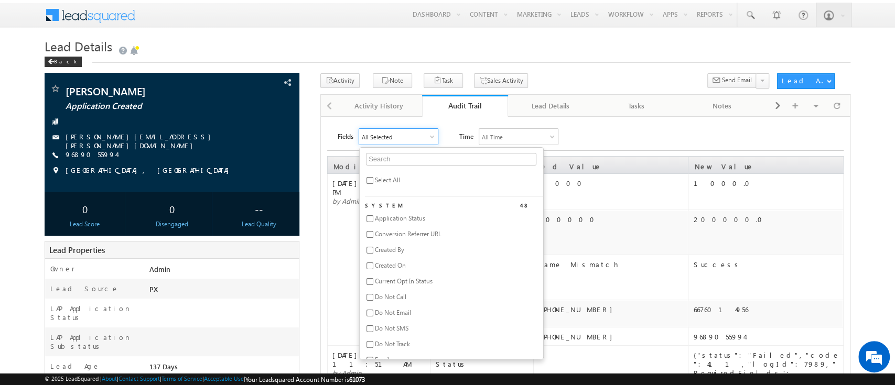
checkbox input "false"
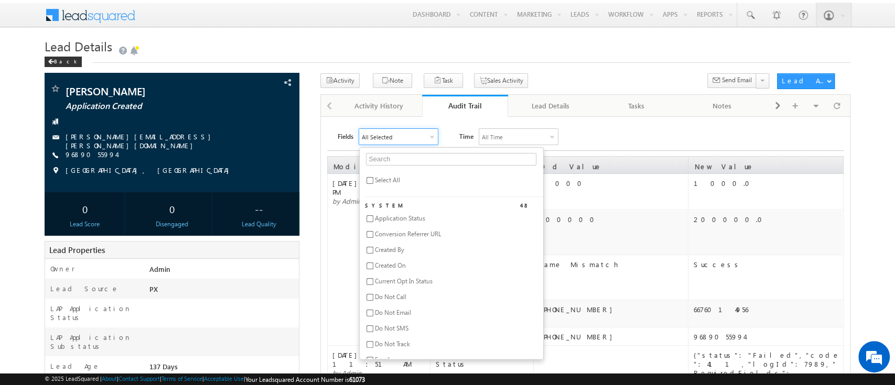
checkbox input "false"
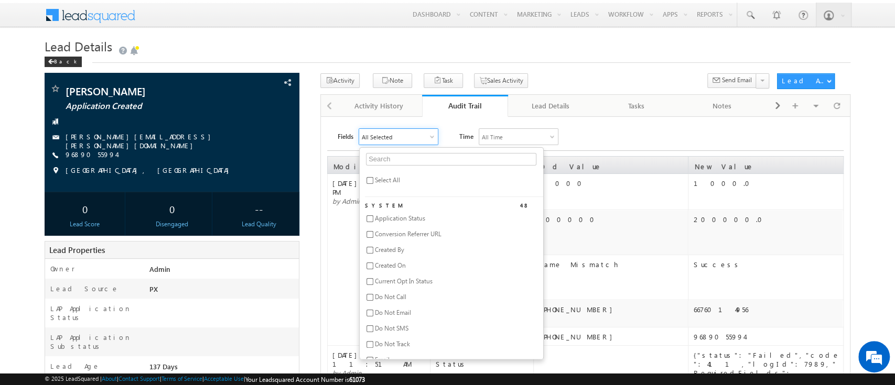
checkbox input "false"
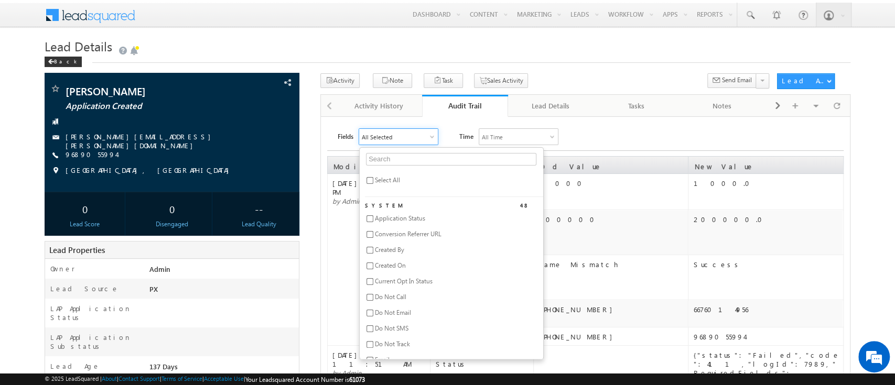
checkbox input "false"
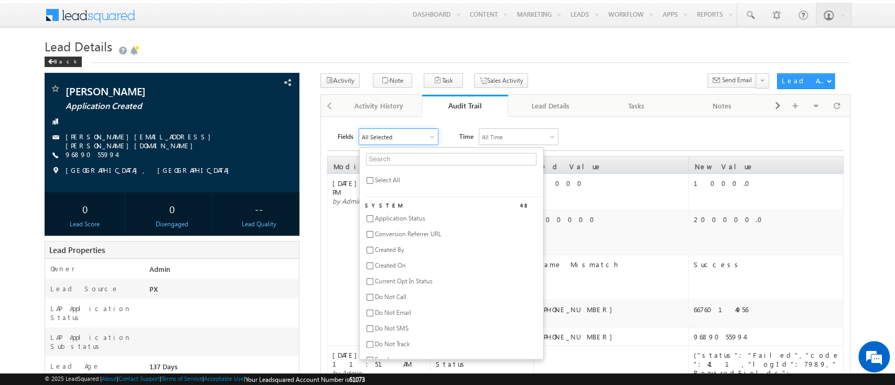
checkbox input "false"
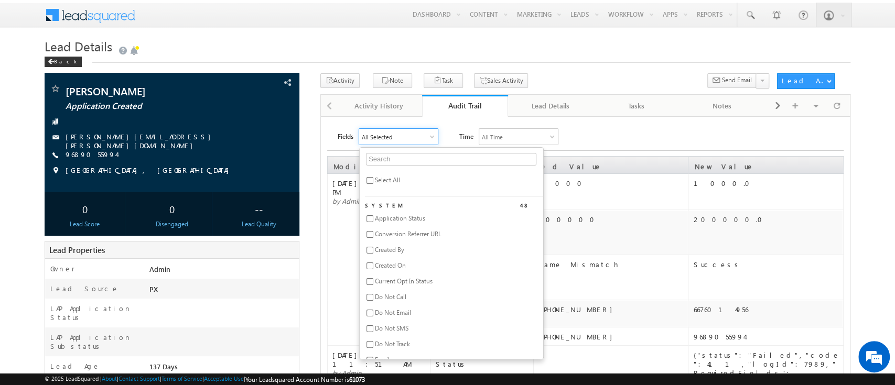
checkbox input "false"
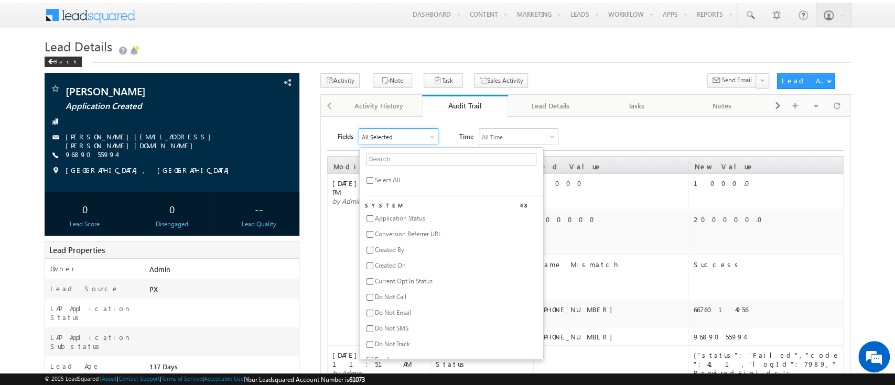
checkbox input "false"
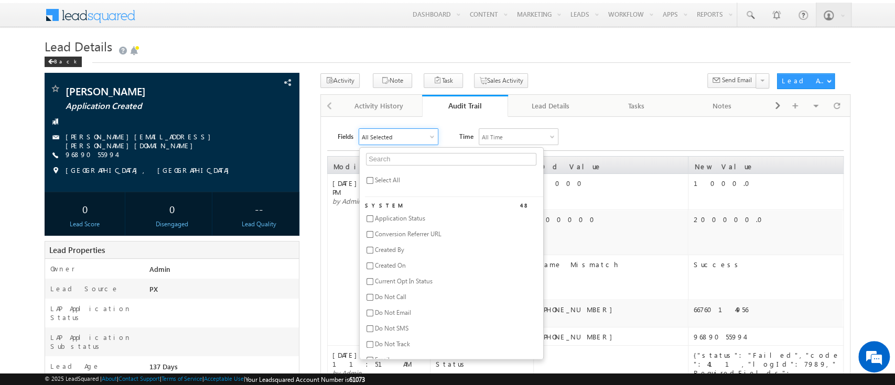
checkbox input "false"
click at [407, 158] on input "text" at bounding box center [451, 159] width 170 height 13
click at [406, 217] on span "SME validation Status" at bounding box center [404, 218] width 59 height 8
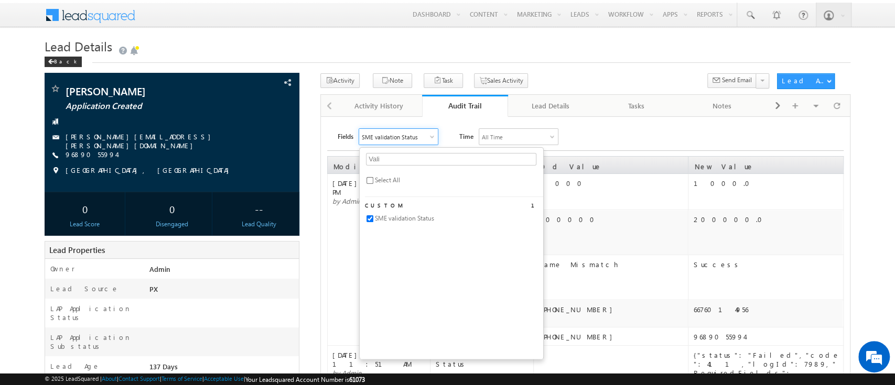
click at [606, 128] on div "Fields SME validation Status Vali Select All Custom 1 SME validation Status Tim…" at bounding box center [590, 136] width 506 height 17
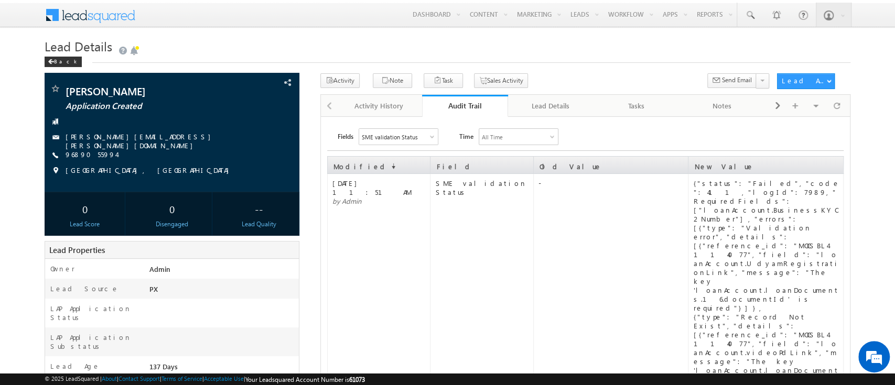
click at [541, 103] on div "Lead Details" at bounding box center [550, 106] width 68 height 13
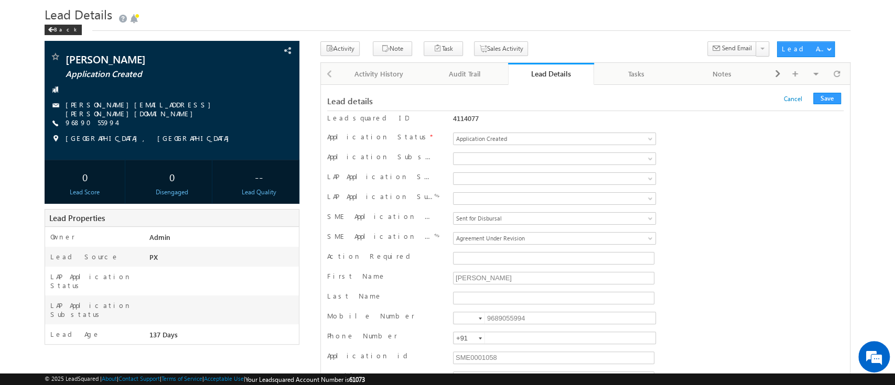
scroll to position [33, 0]
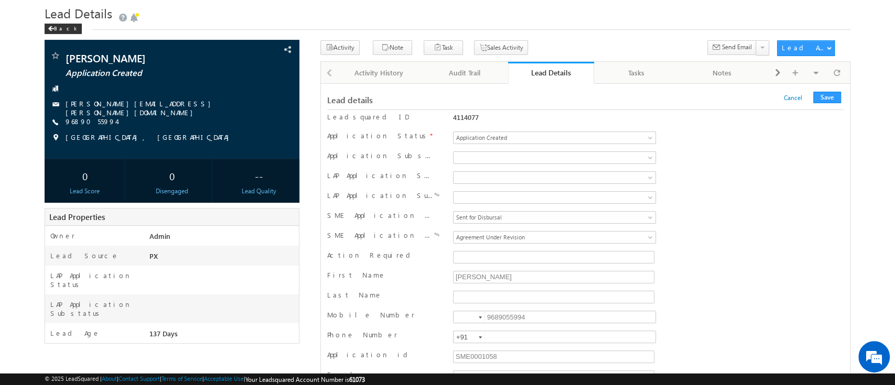
click at [467, 112] on div "4114077" at bounding box center [554, 119] width 208 height 15
copy div "4114077"
click at [528, 237] on span "Agreement Under Revision" at bounding box center [535, 237] width 164 height 9
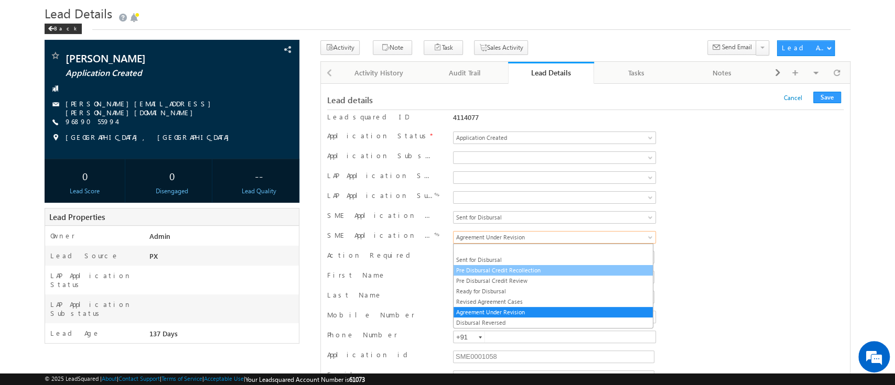
click at [504, 266] on link "Pre Disbursal Credit Recollection" at bounding box center [552, 270] width 199 height 9
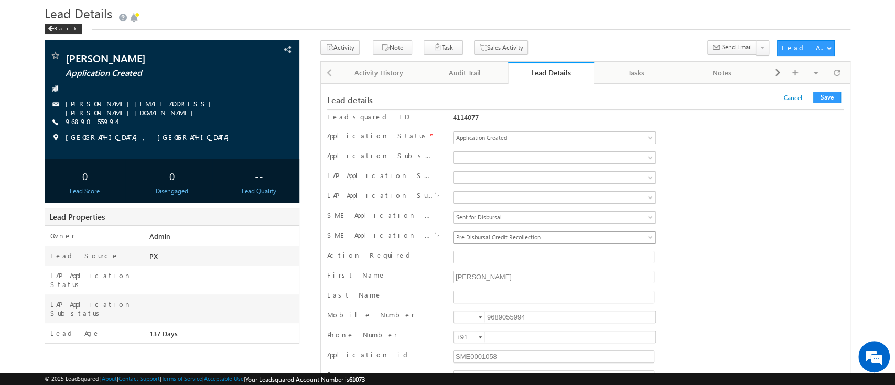
click at [504, 236] on span "Pre Disbursal Credit Recollection" at bounding box center [535, 237] width 164 height 9
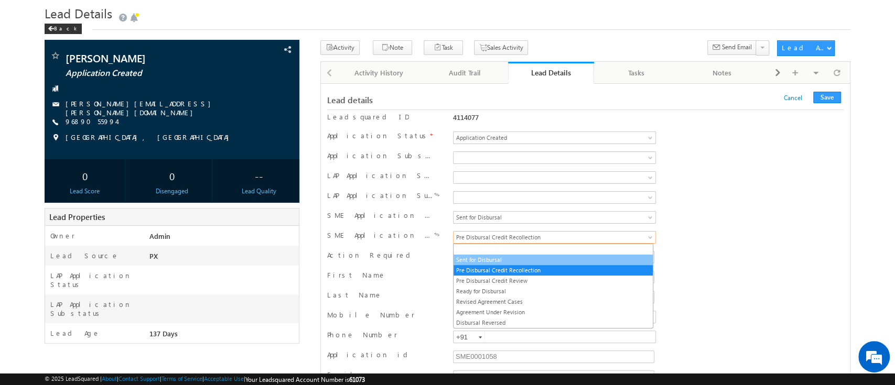
click at [486, 259] on link "Sent for Disbursal" at bounding box center [552, 259] width 199 height 9
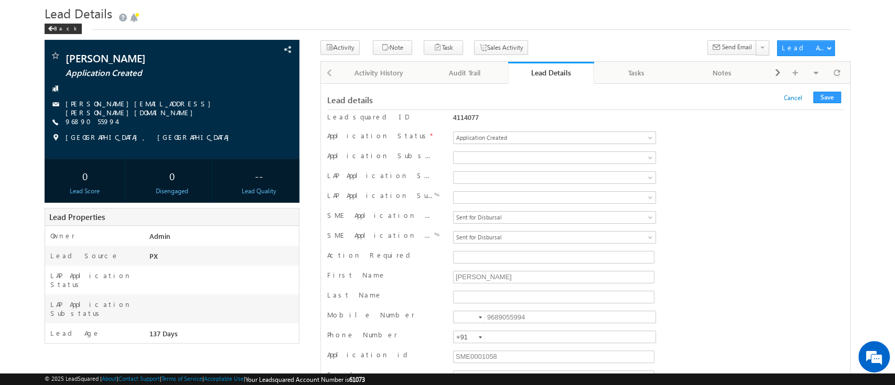
scroll to position [15934, 0]
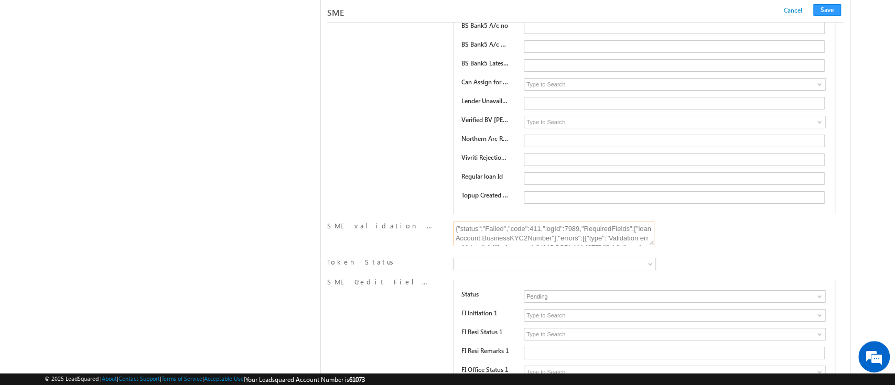
click at [570, 222] on textarea "{"status":"Failed","code":411,"logId":7989,"RequiredFields":["loanAccount.Busin…" at bounding box center [553, 234] width 201 height 24
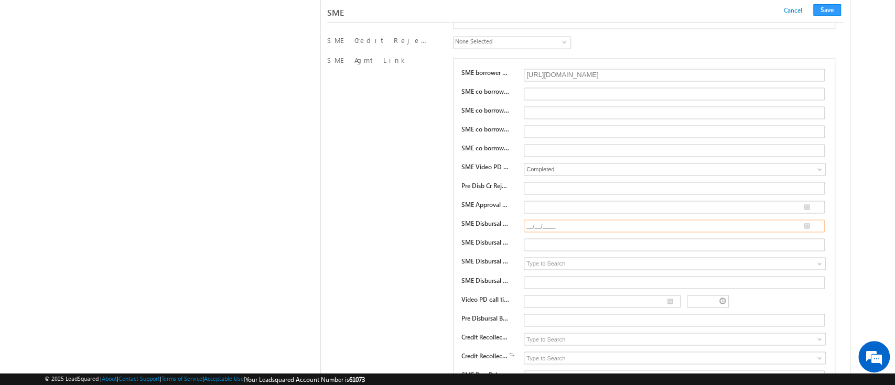
click at [805, 220] on input "__/__/____" at bounding box center [674, 226] width 301 height 13
click at [639, 286] on td "25" at bounding box center [658, 288] width 39 height 15
click at [529, 220] on input "[DATE]" at bounding box center [674, 226] width 301 height 13
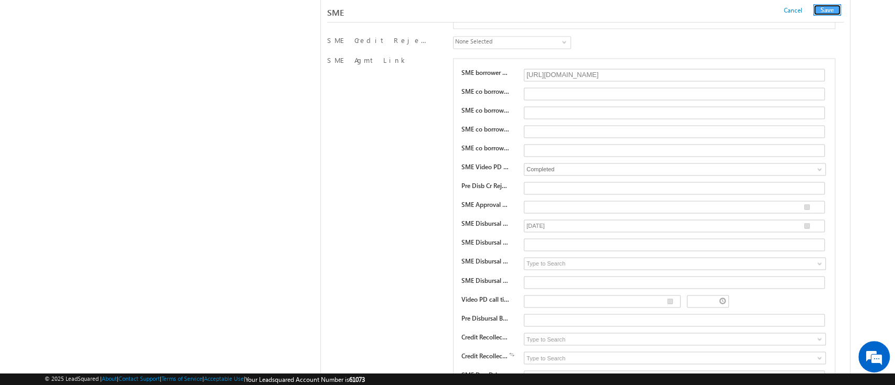
click at [828, 14] on button "Save" at bounding box center [827, 10] width 28 height 12
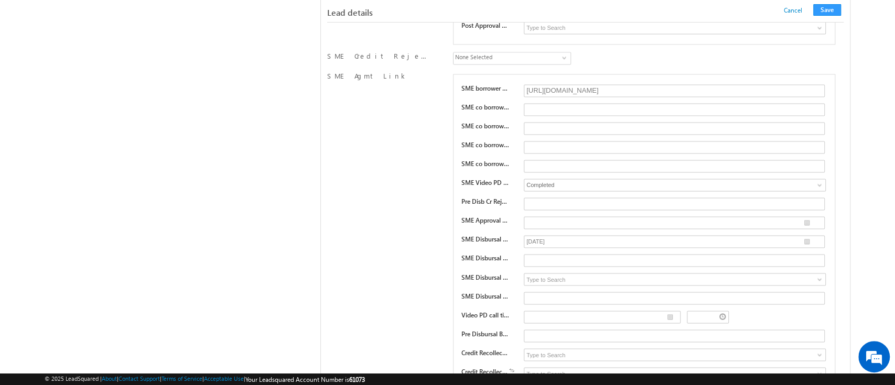
scroll to position [150, 0]
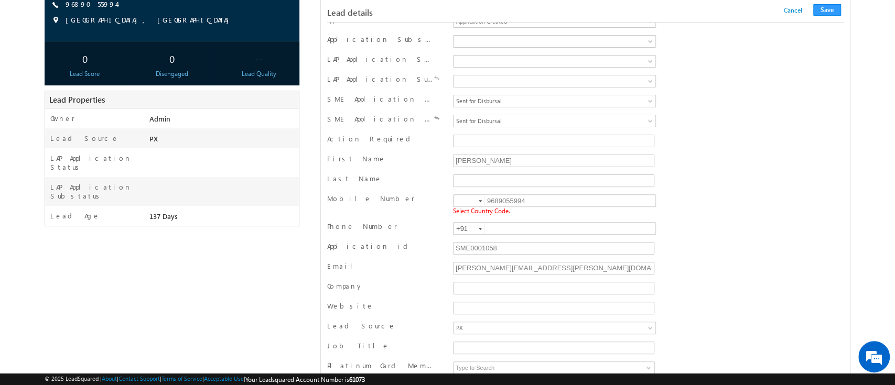
click at [478, 200] on div at bounding box center [479, 201] width 3 height 2
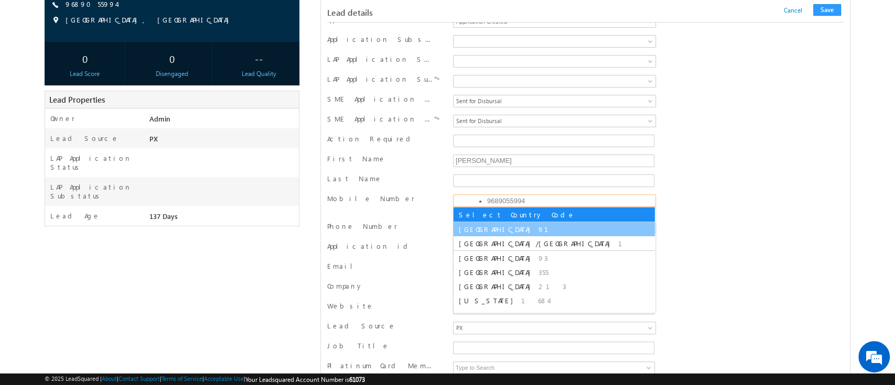
click at [472, 231] on span "[GEOGRAPHIC_DATA]" at bounding box center [497, 229] width 77 height 9
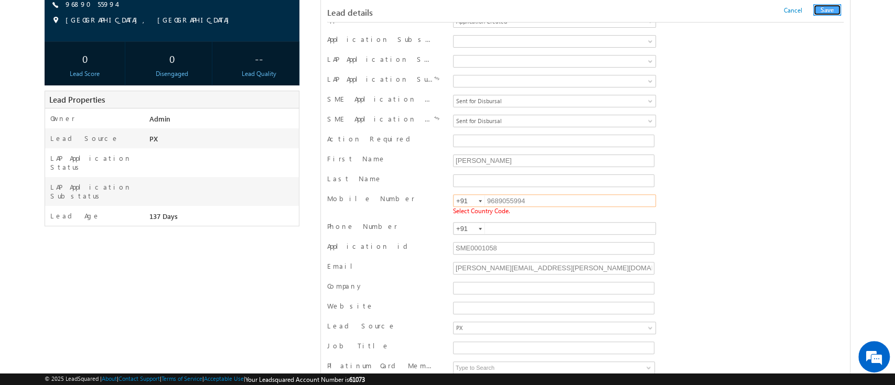
click at [813, 10] on button "Save" at bounding box center [827, 10] width 28 height 12
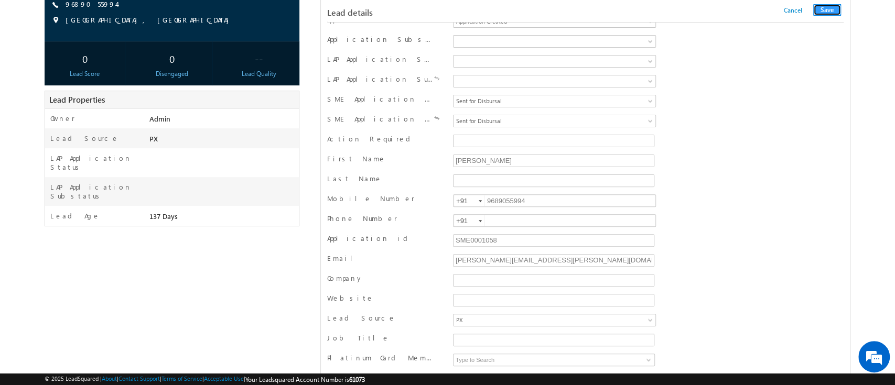
click at [822, 6] on button "Save" at bounding box center [827, 10] width 28 height 12
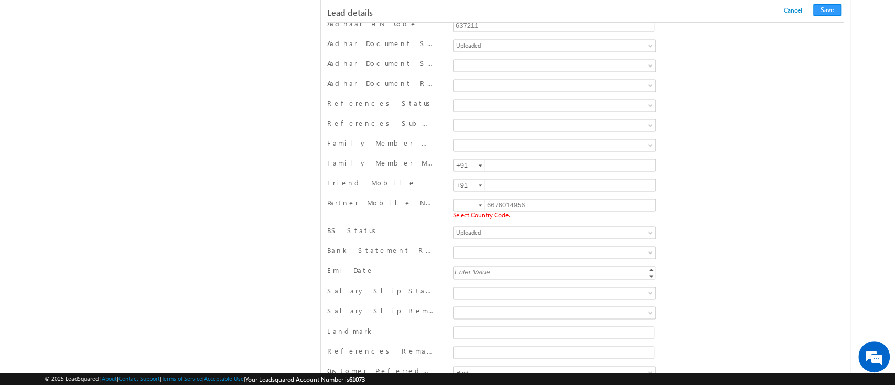
click at [478, 204] on div at bounding box center [479, 205] width 3 height 2
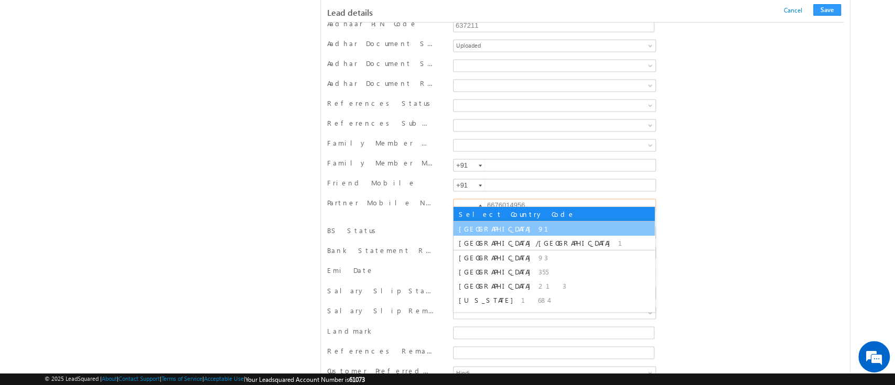
click at [471, 232] on span "[GEOGRAPHIC_DATA]" at bounding box center [497, 228] width 77 height 9
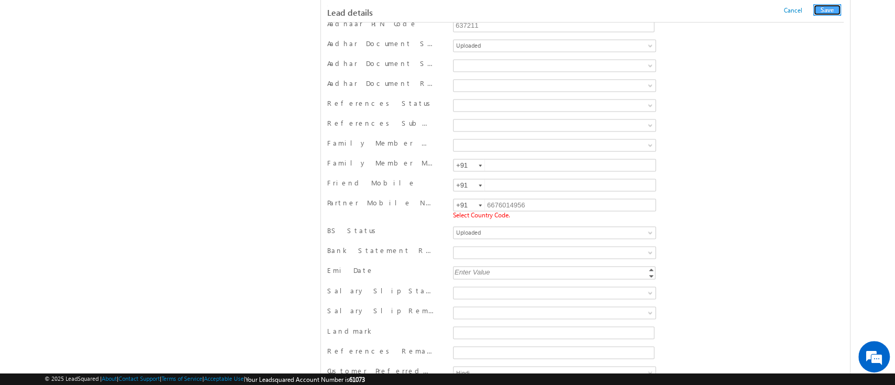
click at [833, 4] on button "Save" at bounding box center [827, 10] width 28 height 12
click at [832, 13] on button "Save" at bounding box center [827, 10] width 28 height 12
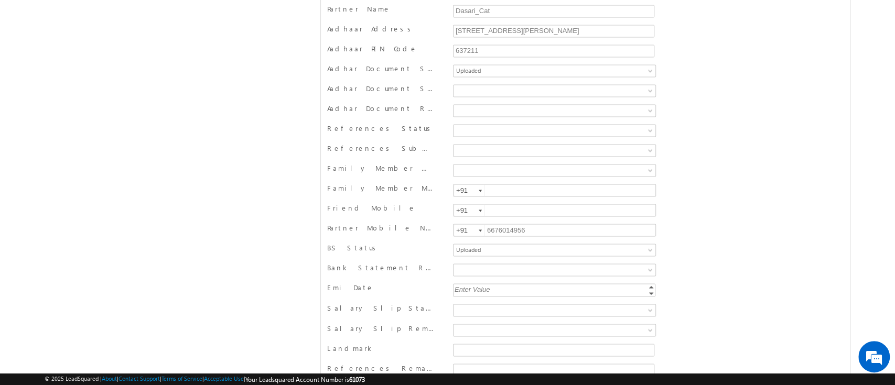
scroll to position [0, 0]
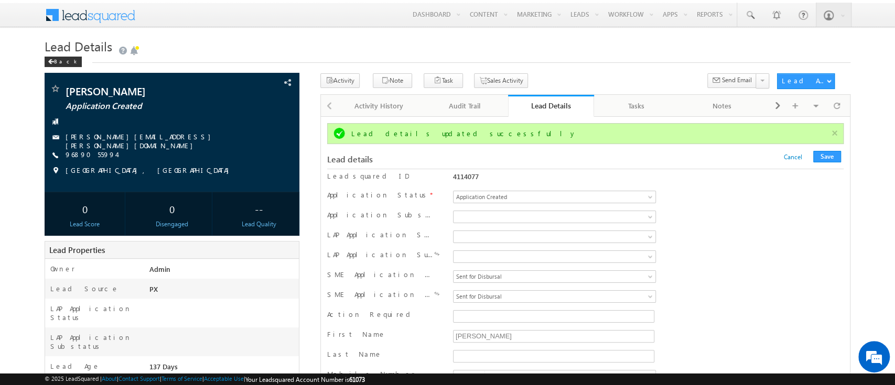
drag, startPoint x: 826, startPoint y: 11, endPoint x: 472, endPoint y: 139, distance: 376.8
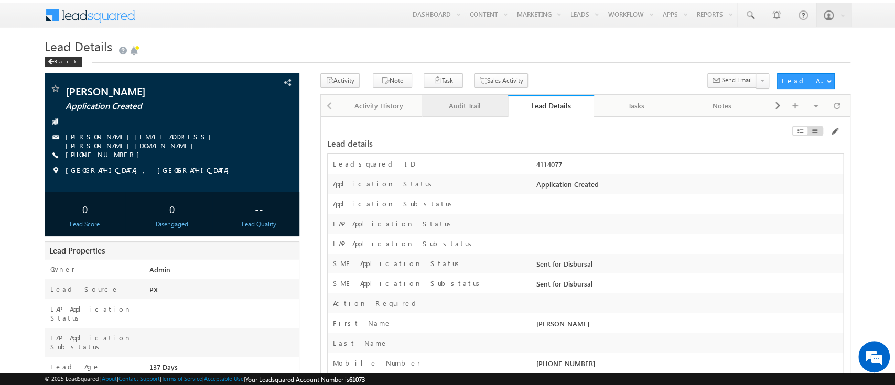
click at [467, 106] on div "Audit Trail" at bounding box center [464, 106] width 68 height 13
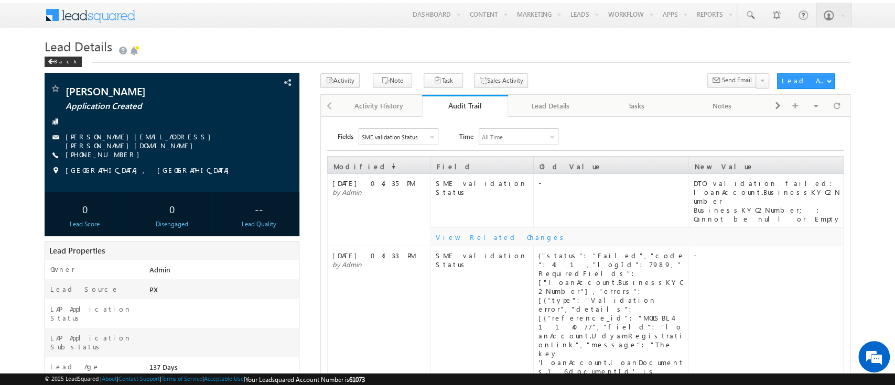
click at [735, 200] on div "DTO validation failed: loanAccount.BusinessKYC2Number BusinessKYC2Number; : Can…" at bounding box center [767, 201] width 149 height 45
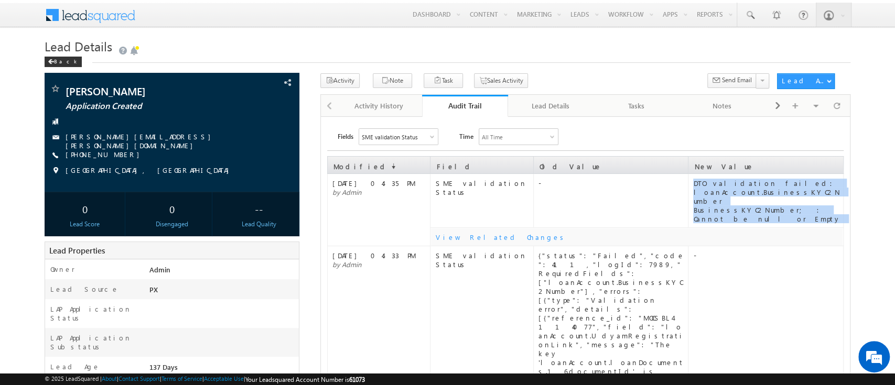
click at [735, 200] on div "DTO validation failed: loanAccount.BusinessKYC2Number BusinessKYC2Number; : Can…" at bounding box center [767, 201] width 149 height 45
click at [790, 189] on div "DTO validation failed: loanAccount.BusinessKYC2Number BusinessKYC2Number; : Can…" at bounding box center [767, 201] width 149 height 45
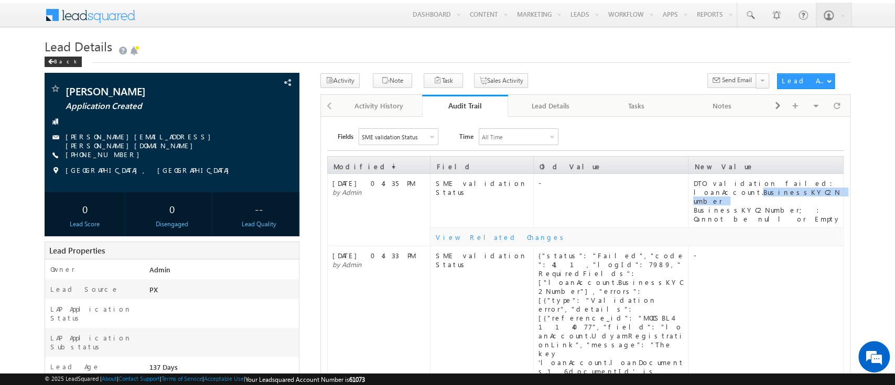
click at [790, 189] on div "DTO validation failed: loanAccount.BusinessKYC2Number BusinessKYC2Number; : Can…" at bounding box center [767, 201] width 149 height 45
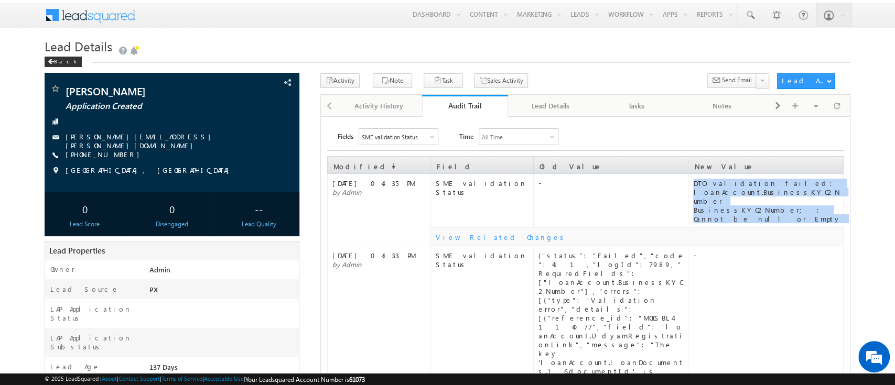
click at [790, 189] on div "DTO validation failed: loanAccount.BusinessKYC2Number BusinessKYC2Number; : Can…" at bounding box center [767, 201] width 149 height 45
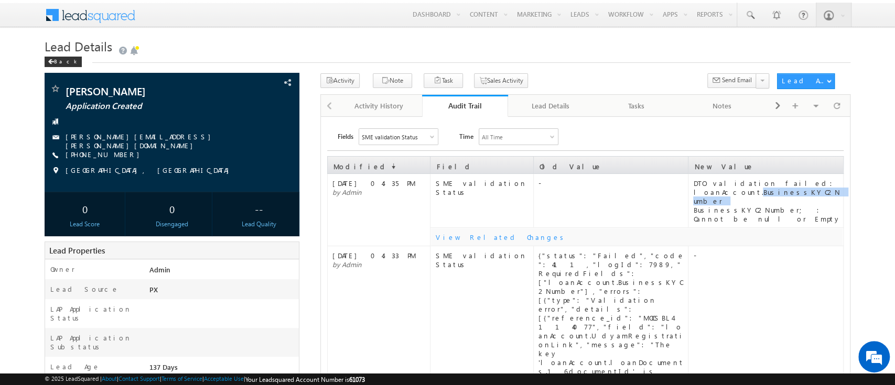
click at [790, 189] on div "DTO validation failed: loanAccount.BusinessKYC2Number BusinessKYC2Number; : Can…" at bounding box center [767, 201] width 149 height 45
click at [548, 102] on div "Lead Details" at bounding box center [550, 106] width 68 height 13
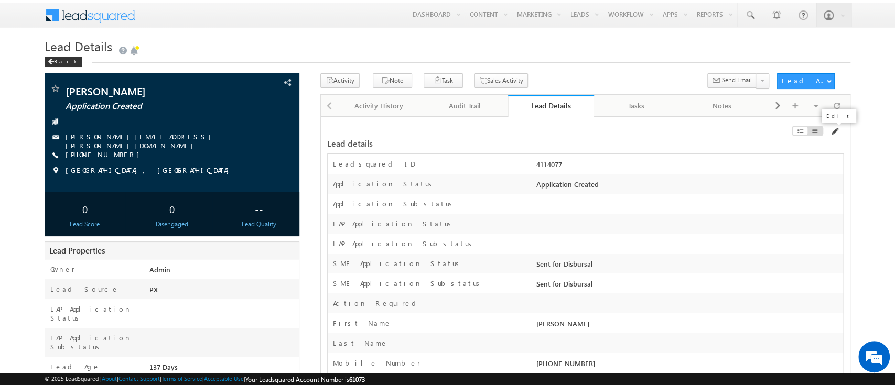
click at [837, 132] on span at bounding box center [834, 131] width 8 height 8
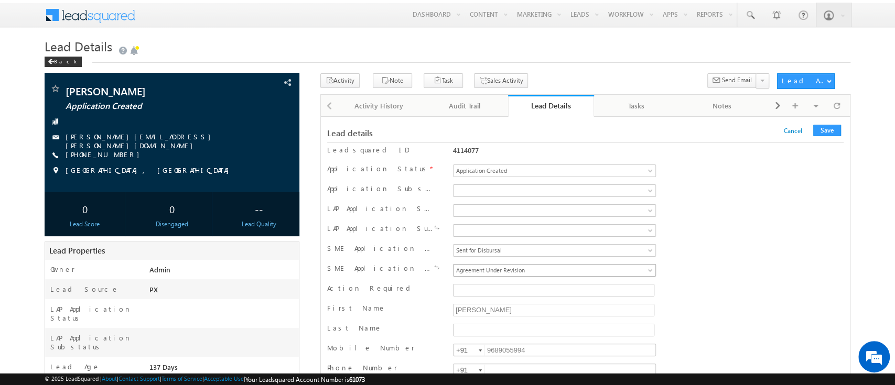
click at [567, 269] on span "Agreement Under Revision" at bounding box center [535, 270] width 164 height 9
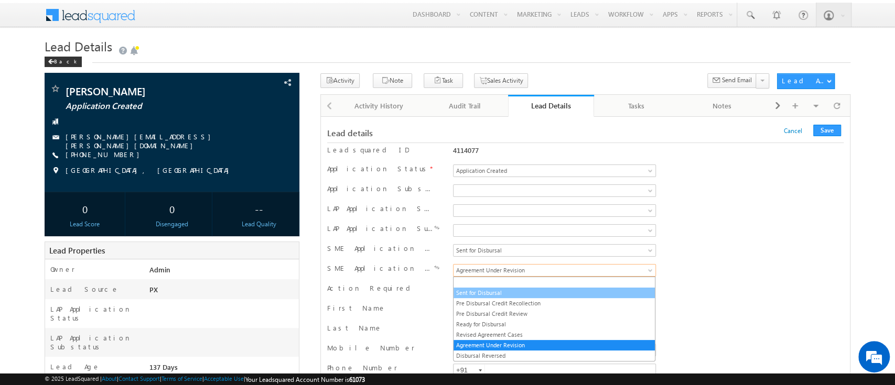
click at [524, 293] on link "Sent for Disbursal" at bounding box center [553, 292] width 201 height 9
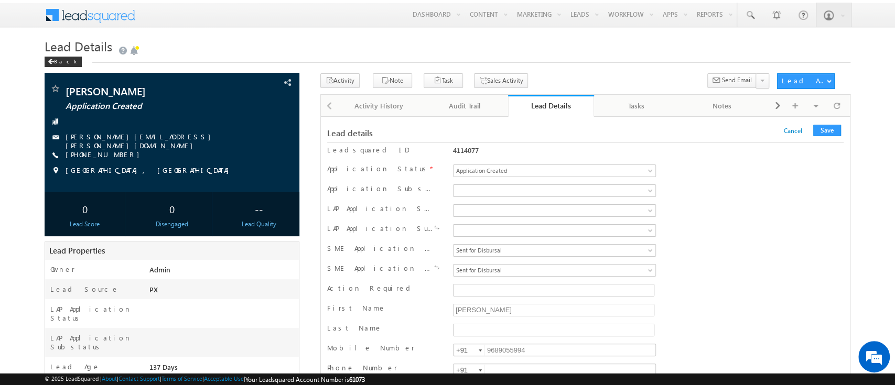
click at [770, 216] on div "LAP Application Status Application Incomplete Credit Evaluation Assign to FT fr…" at bounding box center [585, 212] width 516 height 16
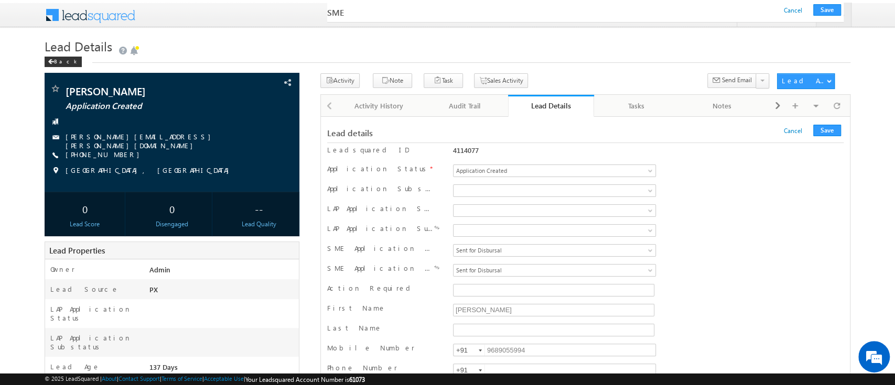
scroll to position [15934, 0]
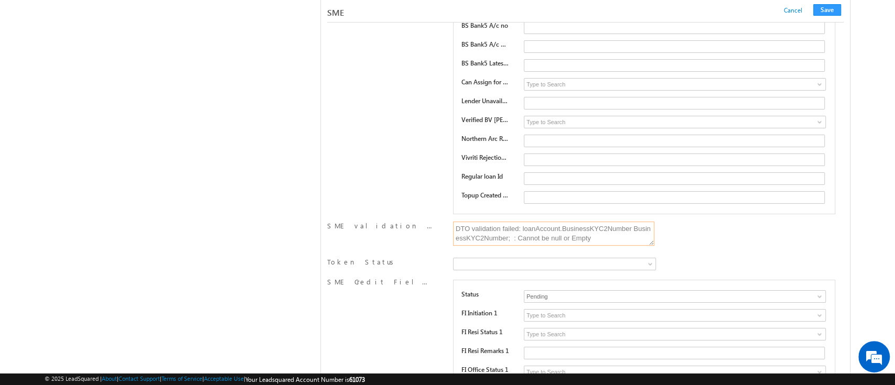
click at [596, 222] on textarea "DTO validation failed: loanAccount.BusinessKYC2Number BusinessKYC2Number; : Can…" at bounding box center [553, 234] width 201 height 24
click at [831, 6] on button "Save" at bounding box center [827, 10] width 28 height 12
click at [827, 9] on button "Save" at bounding box center [827, 10] width 28 height 12
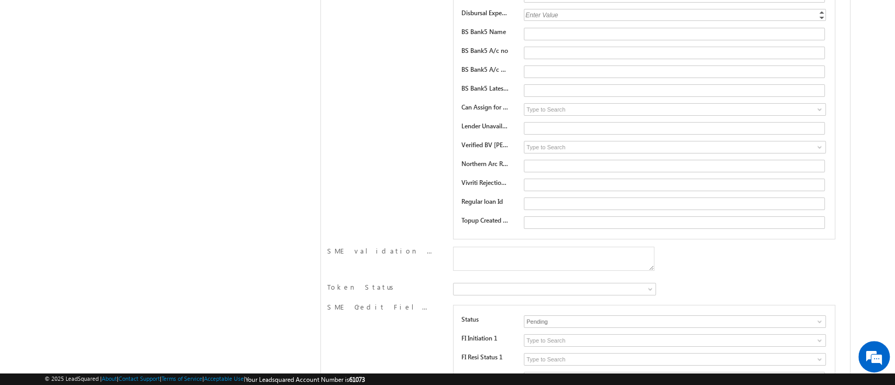
scroll to position [0, 0]
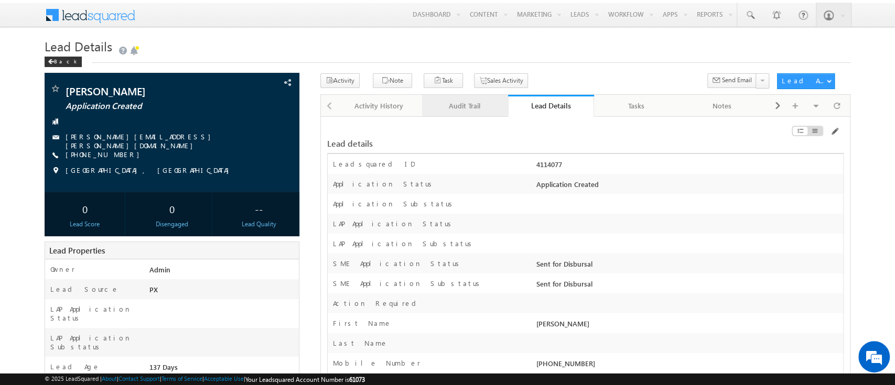
click at [485, 102] on div "Audit Trail" at bounding box center [464, 106] width 68 height 13
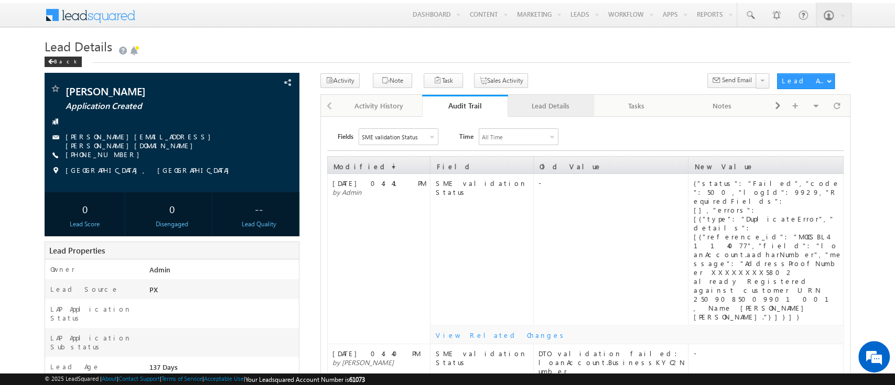
click at [525, 107] on div "Lead Details" at bounding box center [550, 106] width 68 height 13
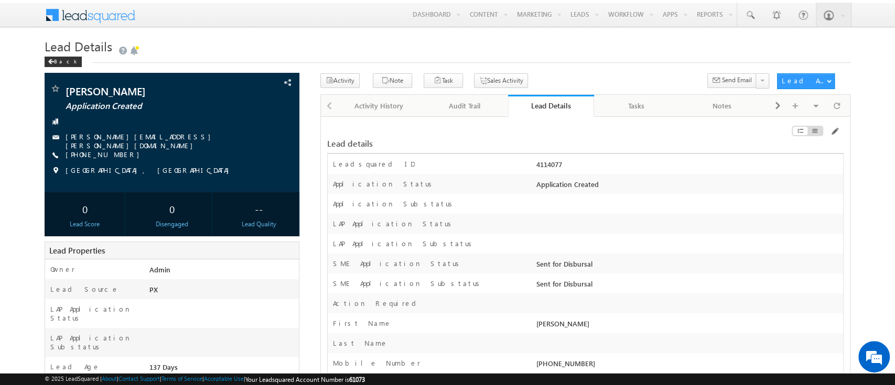
scroll to position [262, 0]
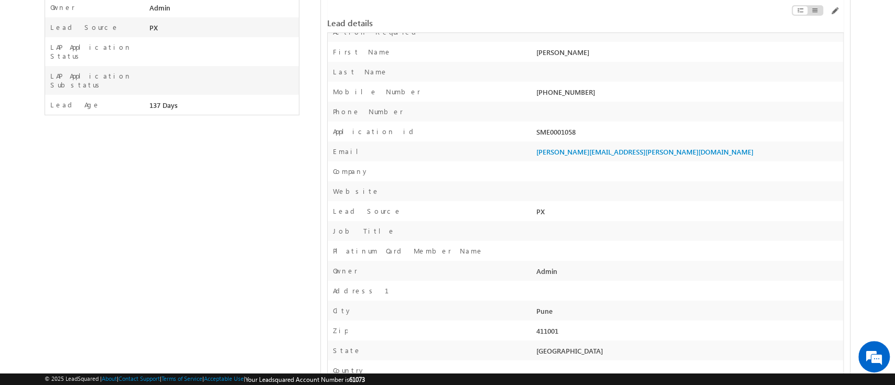
click at [562, 134] on div "SME0001058" at bounding box center [687, 134] width 309 height 15
copy div "SME0001058"
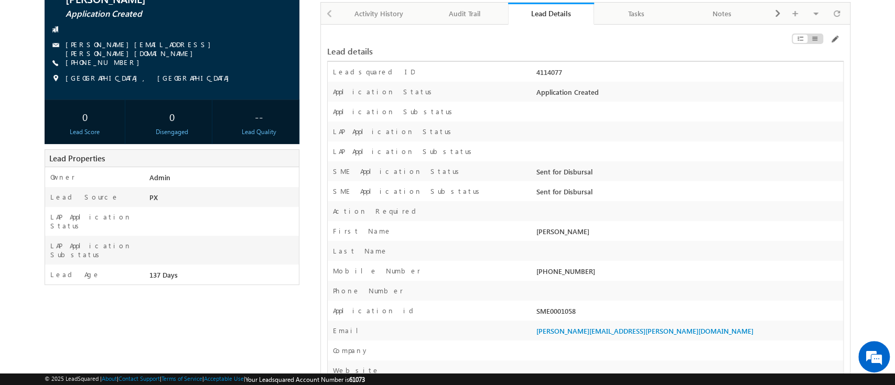
scroll to position [0, 0]
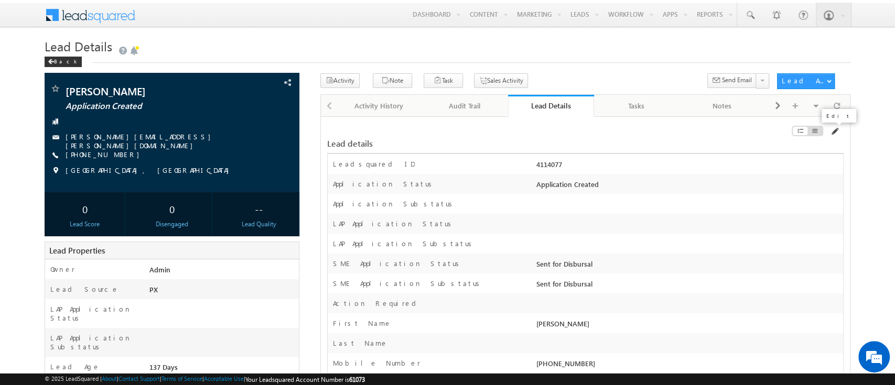
click at [832, 130] on span at bounding box center [834, 131] width 8 height 8
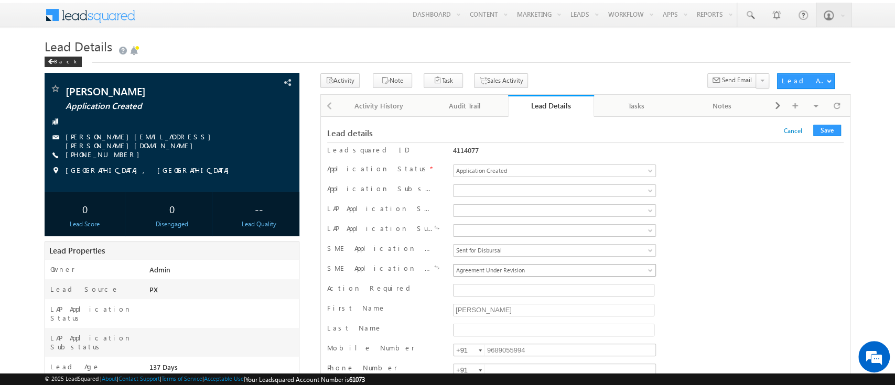
click at [556, 274] on span "Agreement Under Revision" at bounding box center [535, 270] width 164 height 9
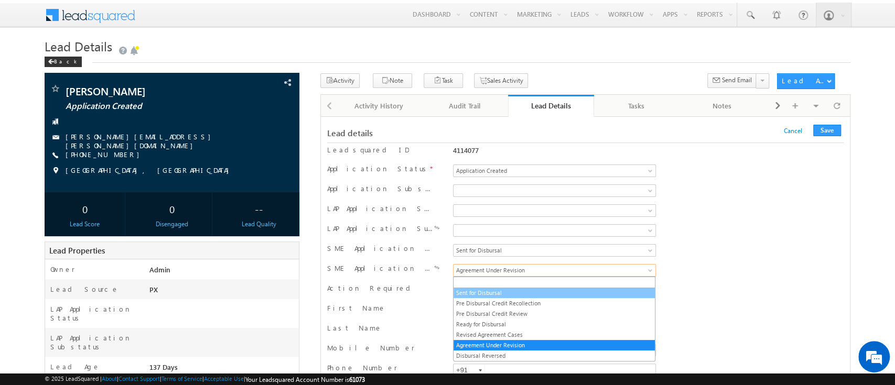
click at [520, 293] on link "Sent for Disbursal" at bounding box center [553, 292] width 201 height 9
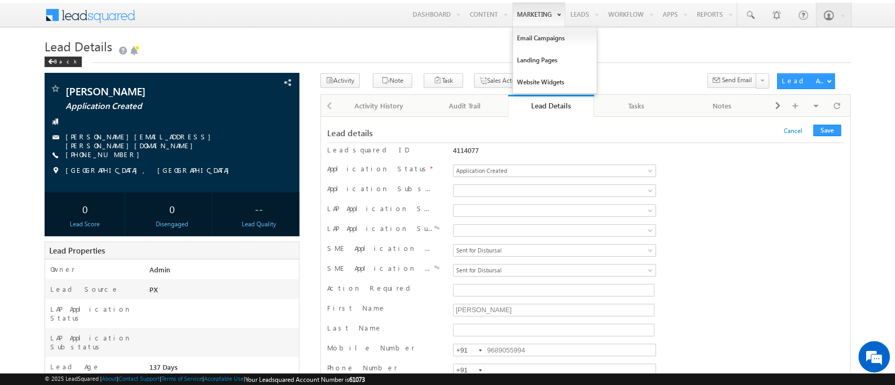
scroll to position [15934, 0]
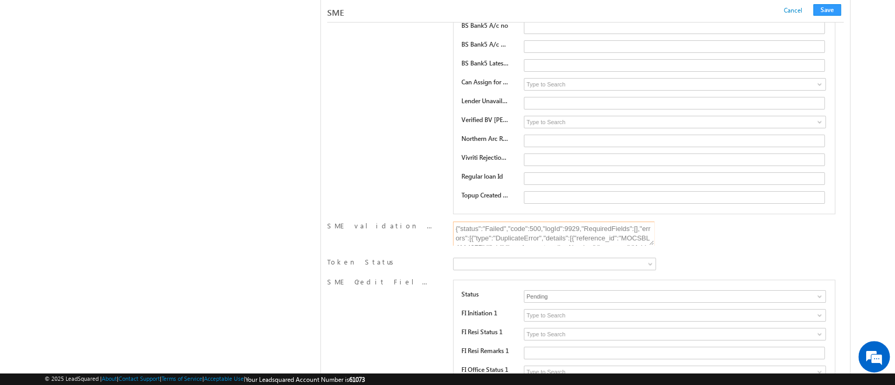
click at [533, 222] on textarea "{"status":"Failed","code":500,"logId":9929,"RequiredFields":[],"errors":[{"type…" at bounding box center [553, 234] width 201 height 24
click at [502, 222] on textarea "{"status":"Failed","code":500,"logId":9929,"RequiredFields":[],"errors":[{"type…" at bounding box center [553, 234] width 201 height 24
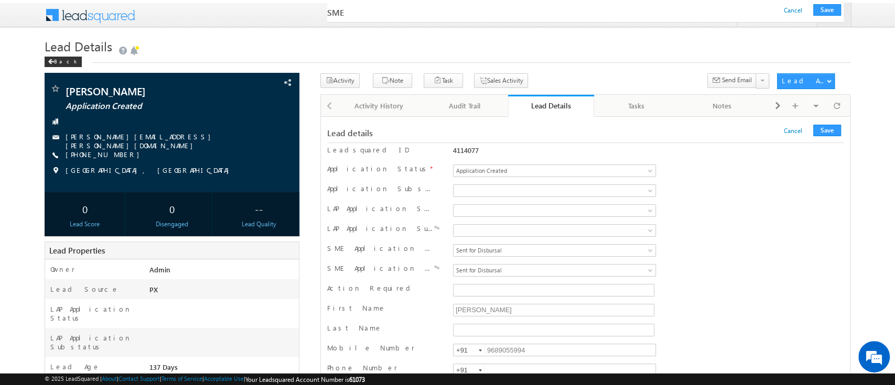
scroll to position [15937, 0]
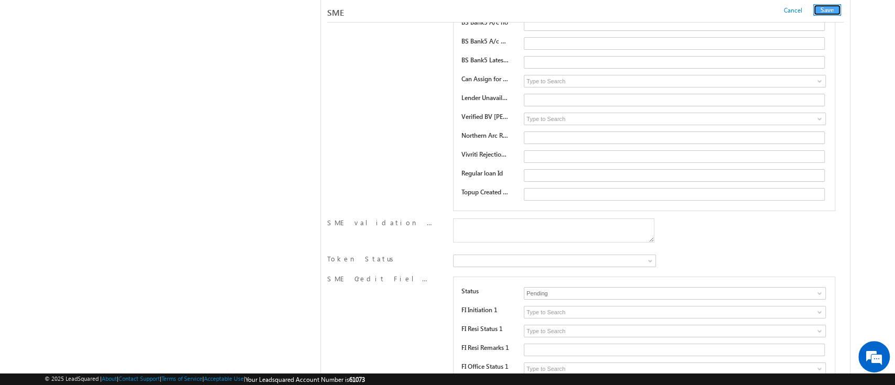
drag, startPoint x: 826, startPoint y: 130, endPoint x: 826, endPoint y: 9, distance: 121.1
click at [826, 9] on button "Save" at bounding box center [827, 10] width 28 height 12
click at [833, 9] on button "Save" at bounding box center [827, 10] width 28 height 12
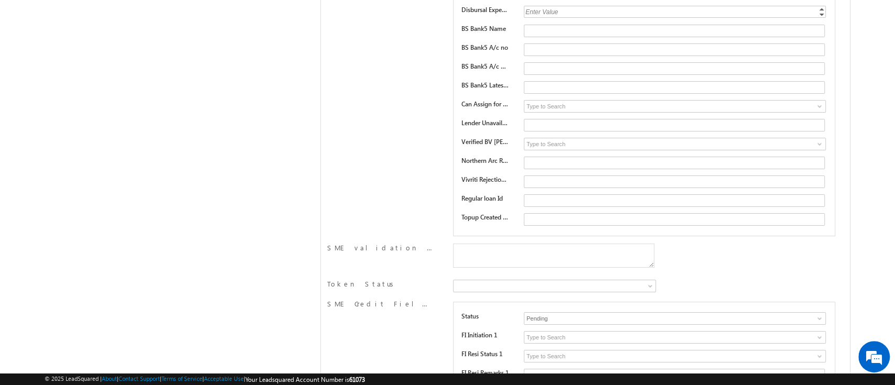
scroll to position [0, 0]
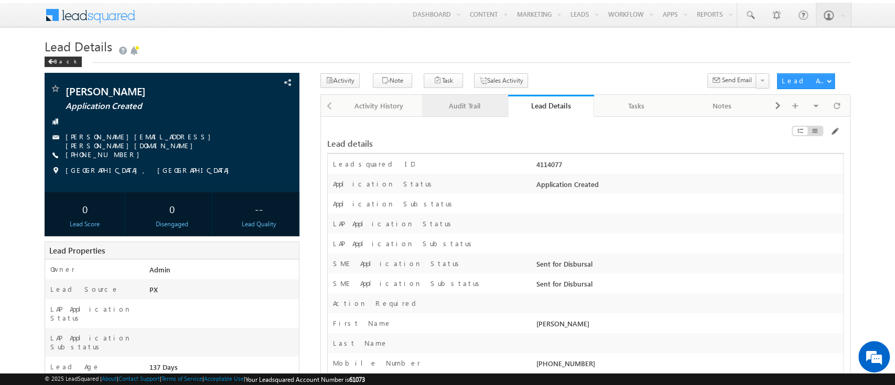
click at [479, 108] on div "Audit Trail" at bounding box center [464, 106] width 68 height 13
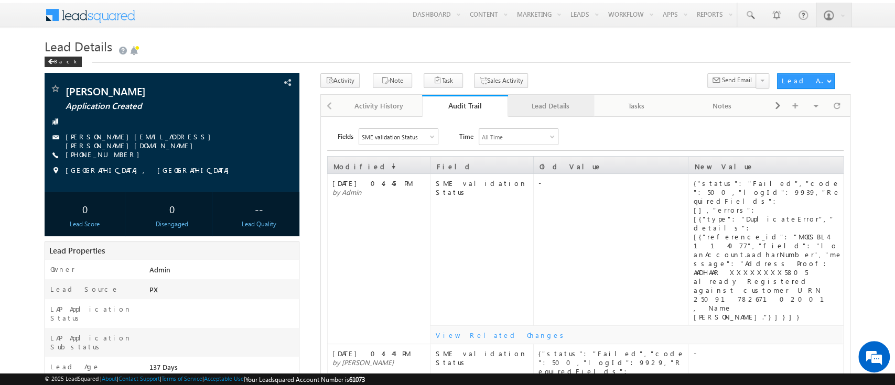
click at [526, 108] on div "Lead Details" at bounding box center [550, 106] width 68 height 13
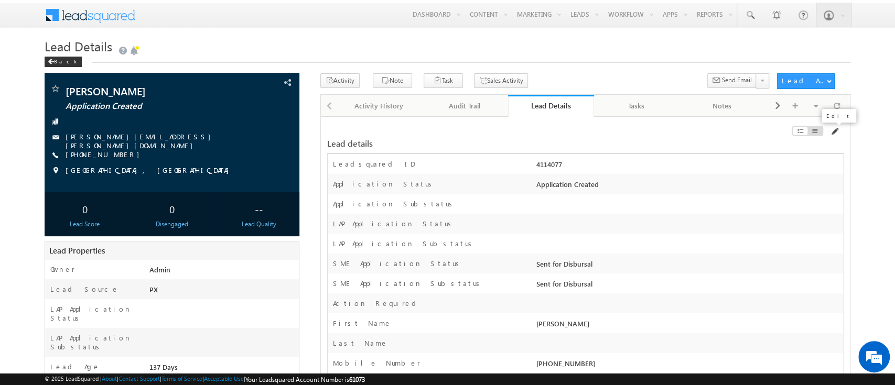
click at [831, 131] on span at bounding box center [834, 131] width 8 height 8
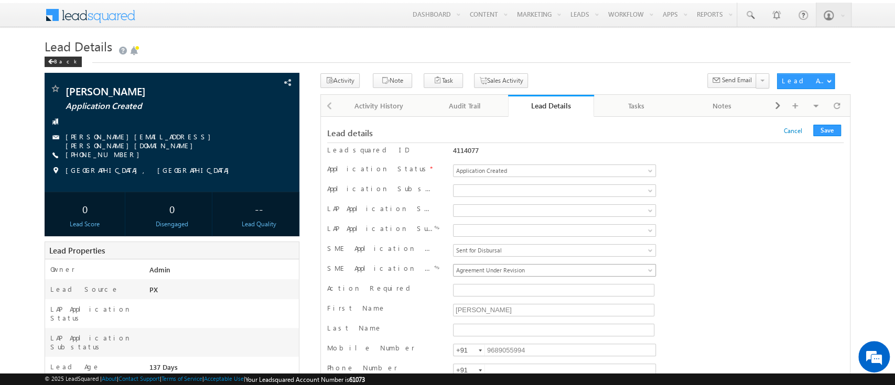
click at [521, 268] on span "Agreement Under Revision" at bounding box center [535, 270] width 164 height 9
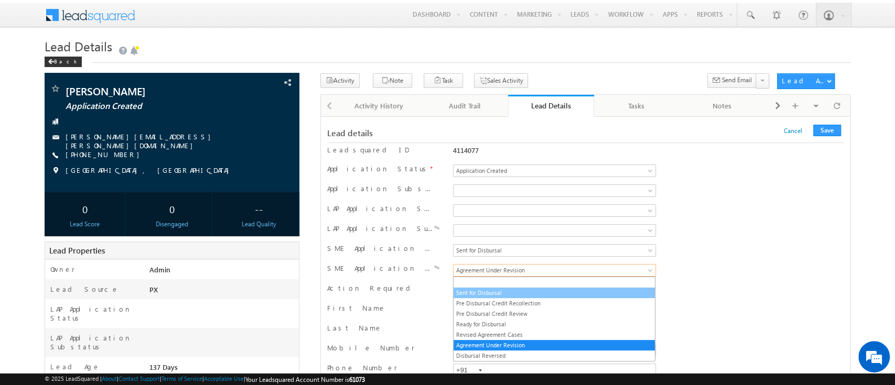
click at [507, 295] on link "Sent for Disbursal" at bounding box center [553, 292] width 201 height 9
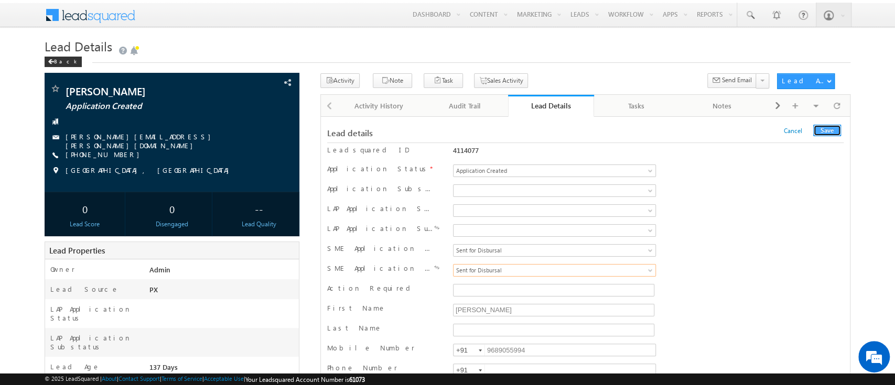
click at [828, 128] on button "Save" at bounding box center [827, 131] width 28 height 12
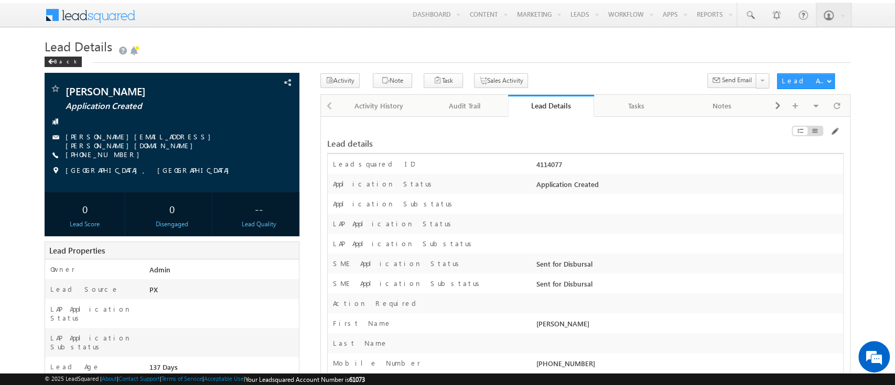
click at [553, 167] on div "4114077" at bounding box center [687, 166] width 309 height 15
copy div "4114077"
